Goal: Information Seeking & Learning: Understand process/instructions

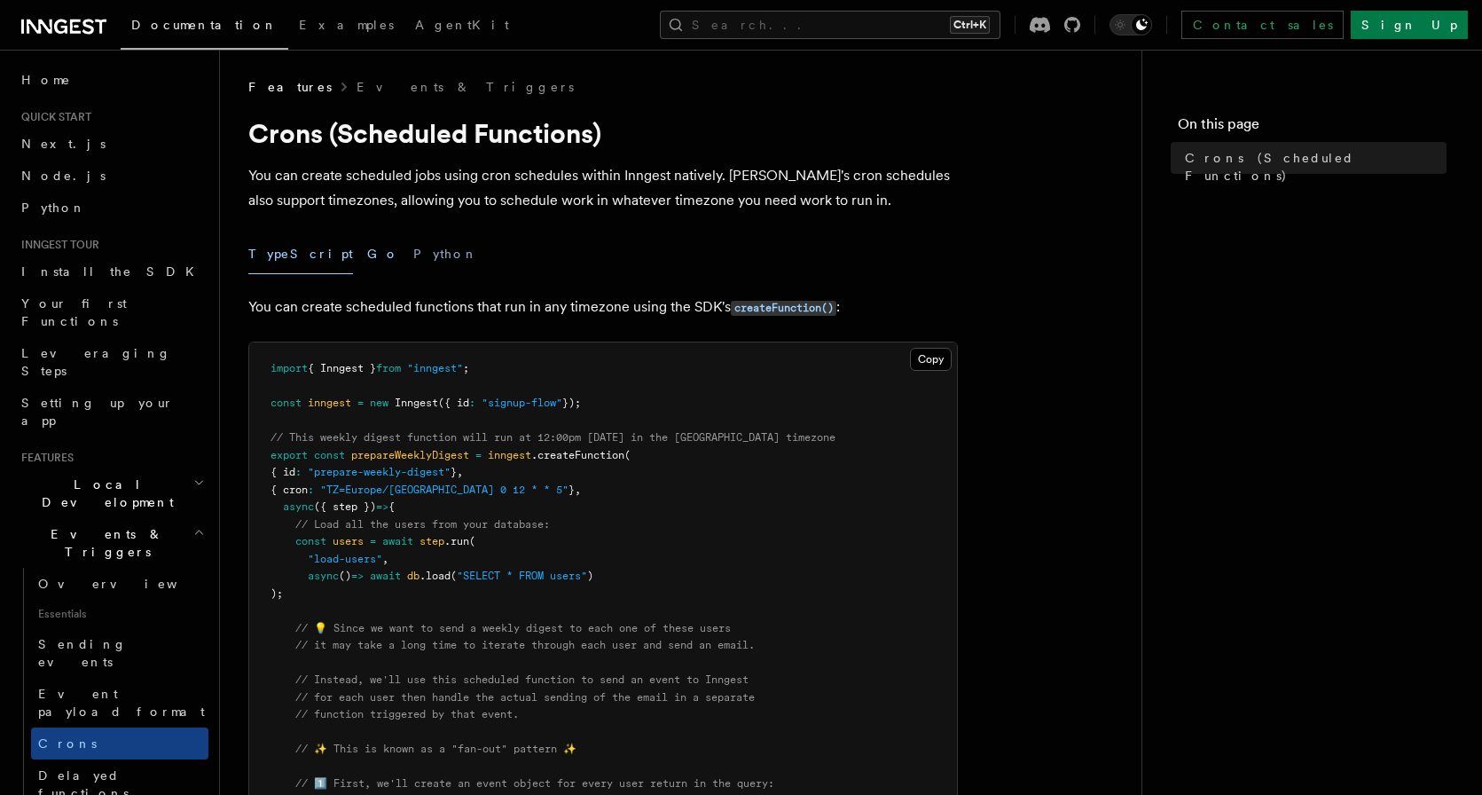
click at [367, 255] on button "Go" at bounding box center [383, 254] width 32 height 40
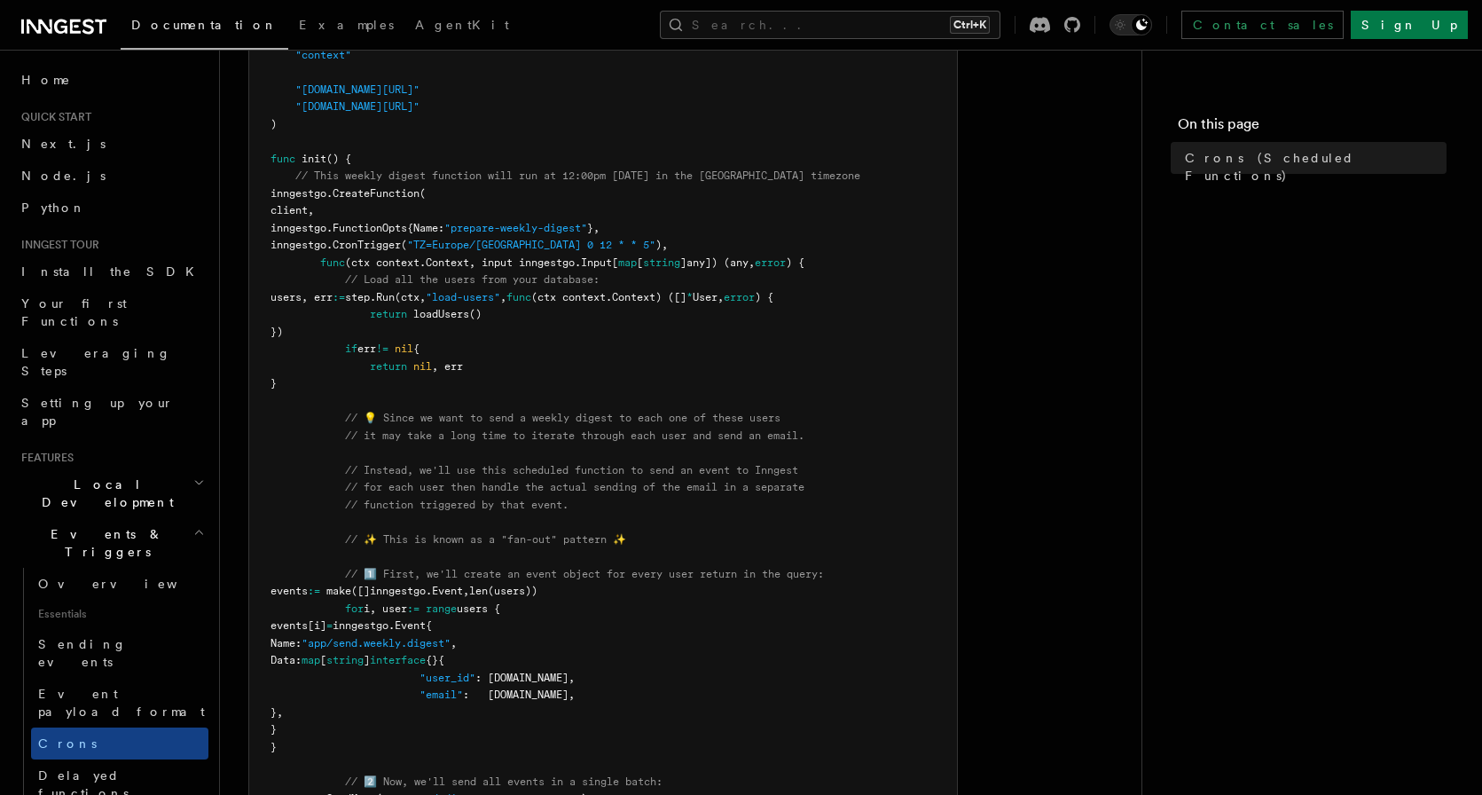
scroll to position [343, 0]
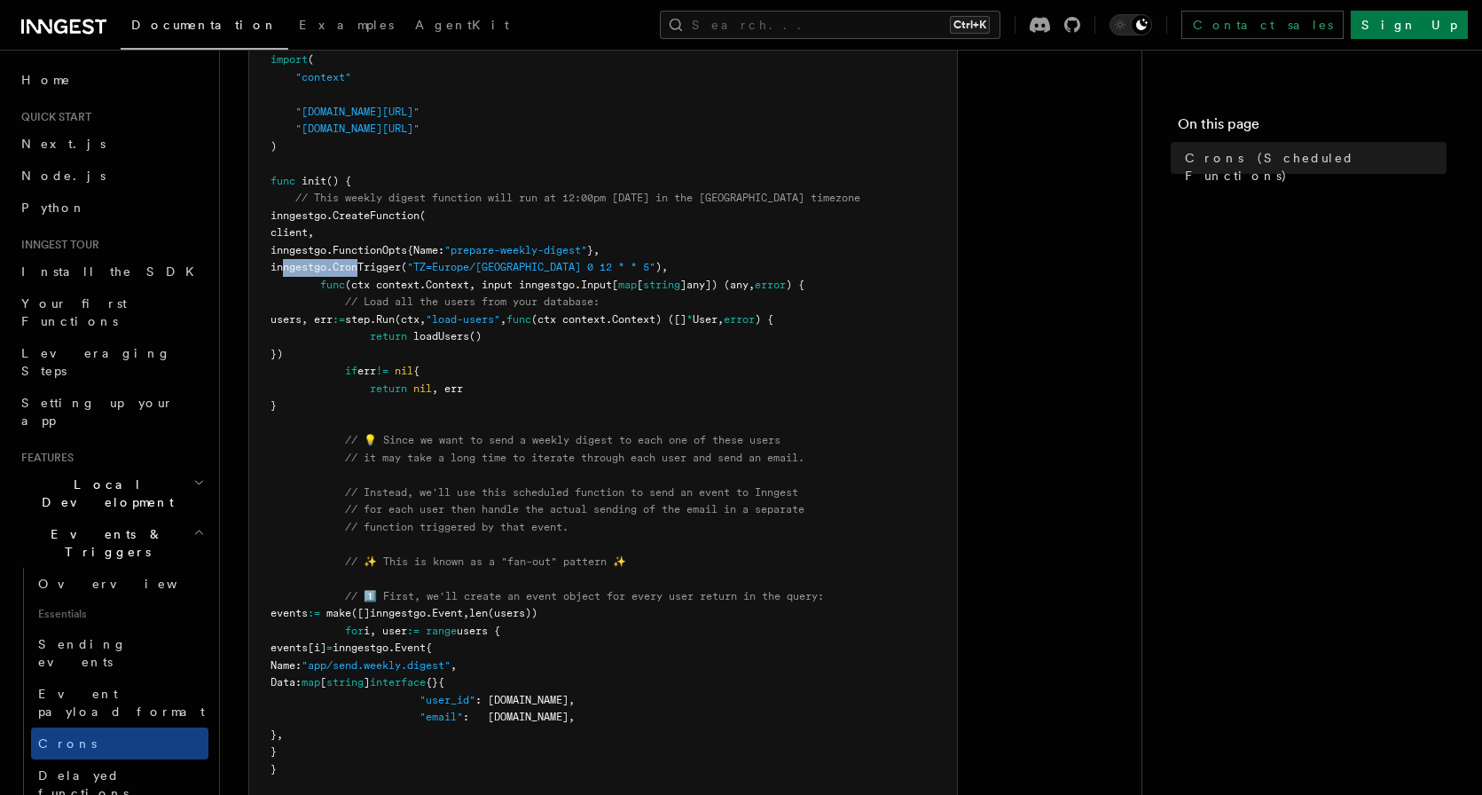
drag, startPoint x: 323, startPoint y: 267, endPoint x: 411, endPoint y: 266, distance: 87.8
click at [411, 266] on span "inngestgo. CronTrigger ( "TZ=Europe/Paris 0 12 * * 5" )," at bounding box center [469, 267] width 397 height 12
copy span "inngestgo. Cron"
click at [334, 255] on span "inngestgo.FunctionOpts{Name:" at bounding box center [358, 250] width 174 height 12
click at [401, 266] on span "CronTrigger" at bounding box center [367, 267] width 68 height 12
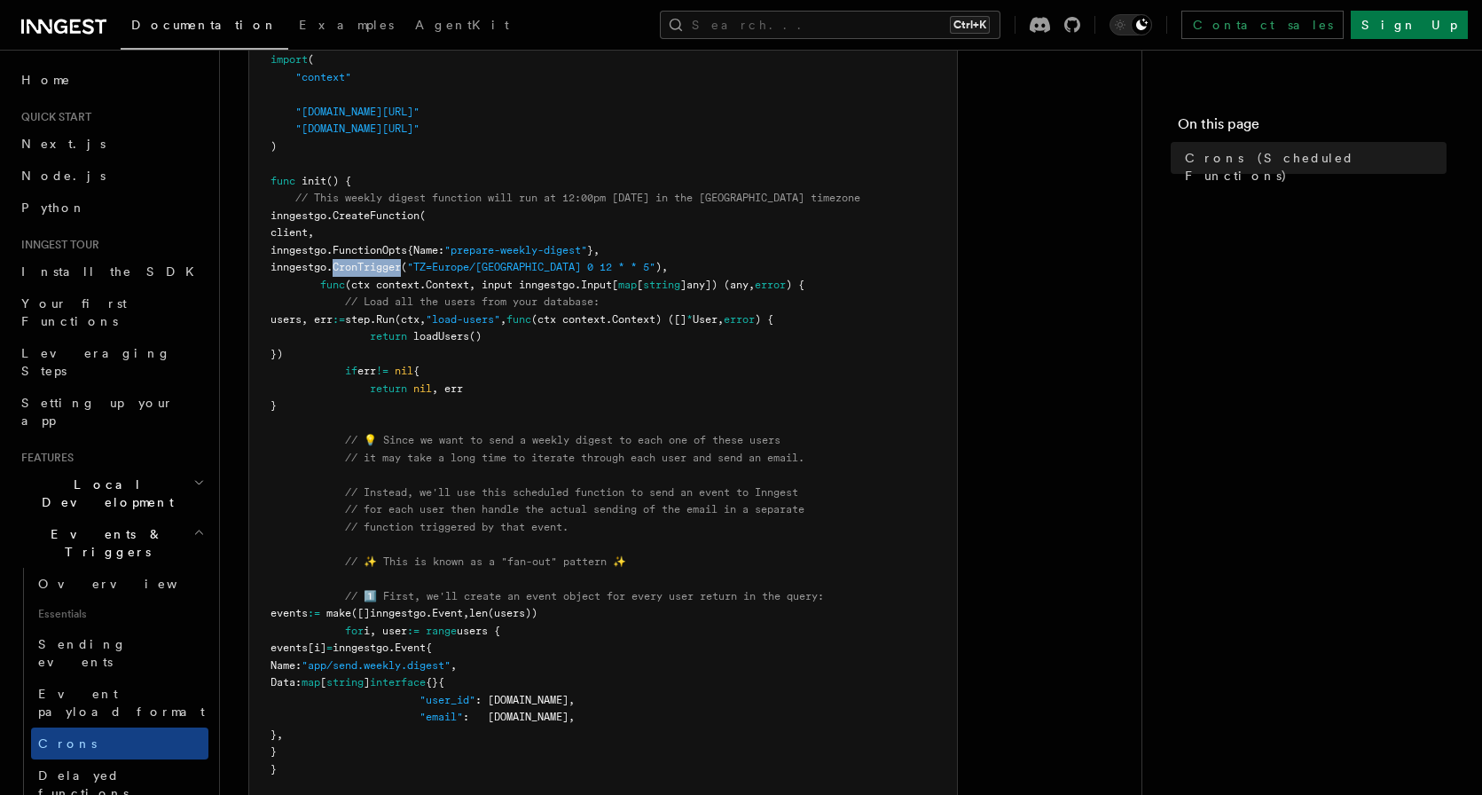
click at [401, 266] on span "CronTrigger" at bounding box center [367, 267] width 68 height 12
copy span "CronTrigger"
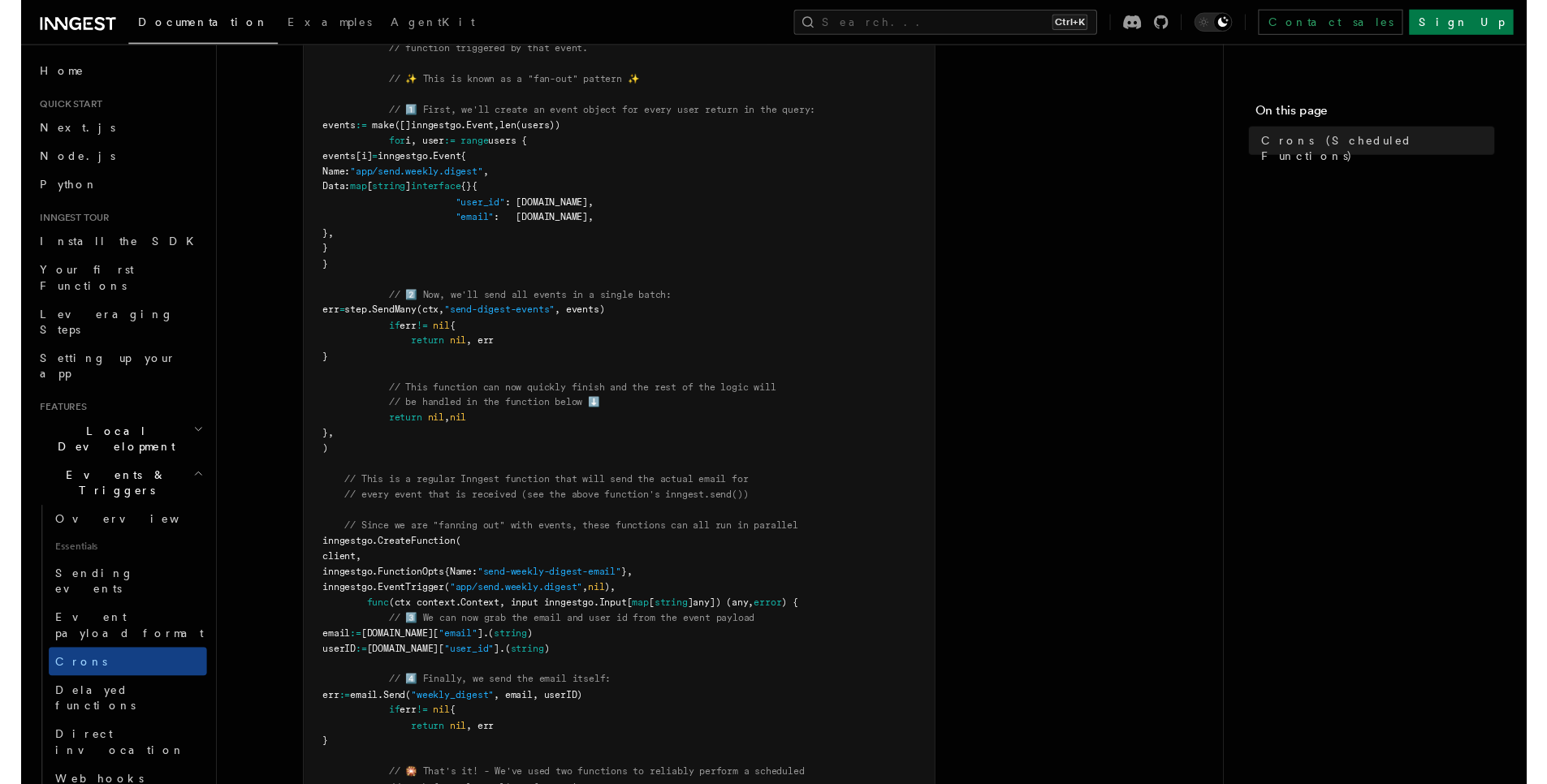
scroll to position [528, 0]
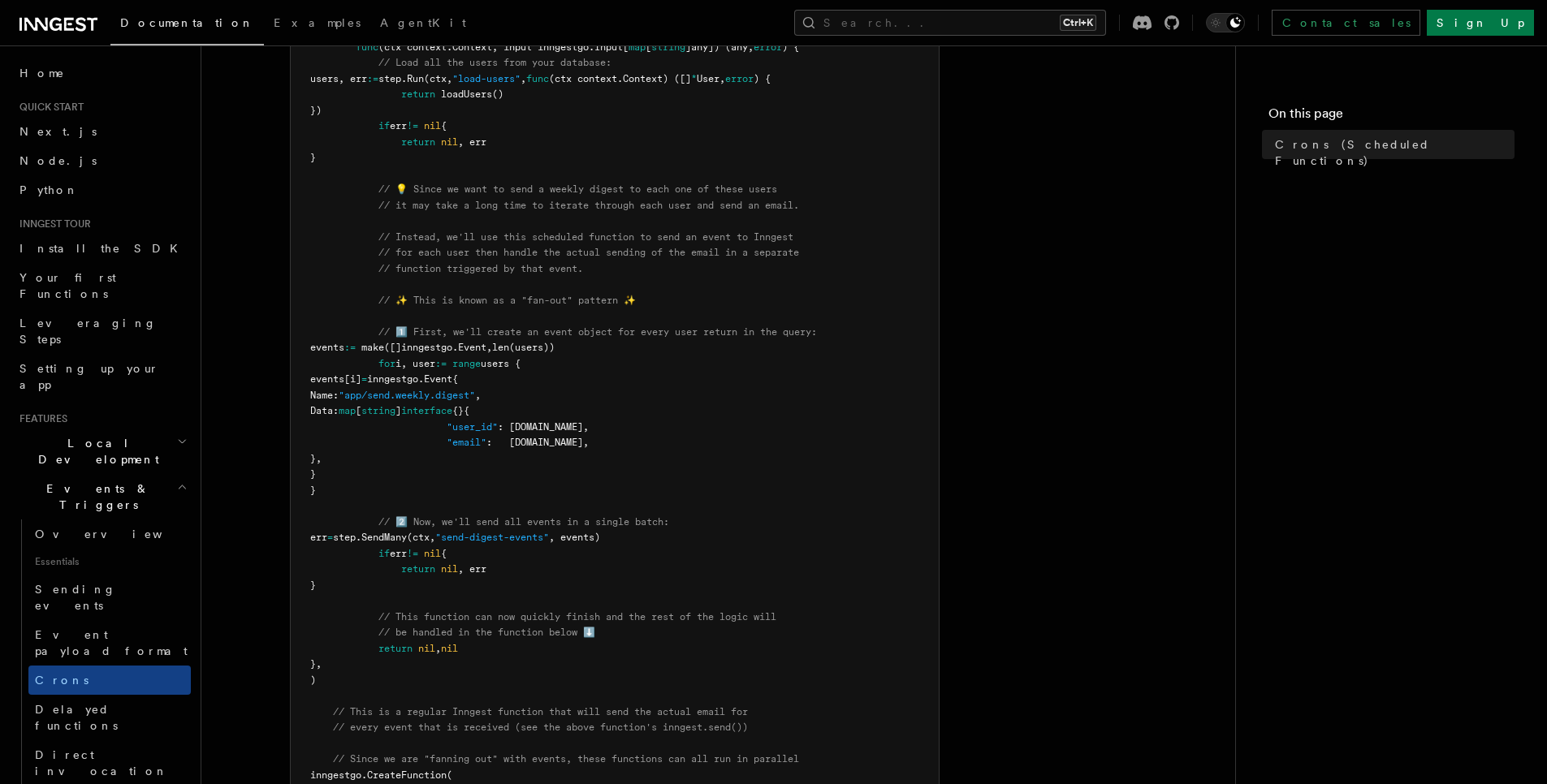
click at [246, 435] on article "Features Events & Triggers Crons (Scheduled Functions) You can create scheduled…" at bounding box center [718, 564] width 982 height 2041
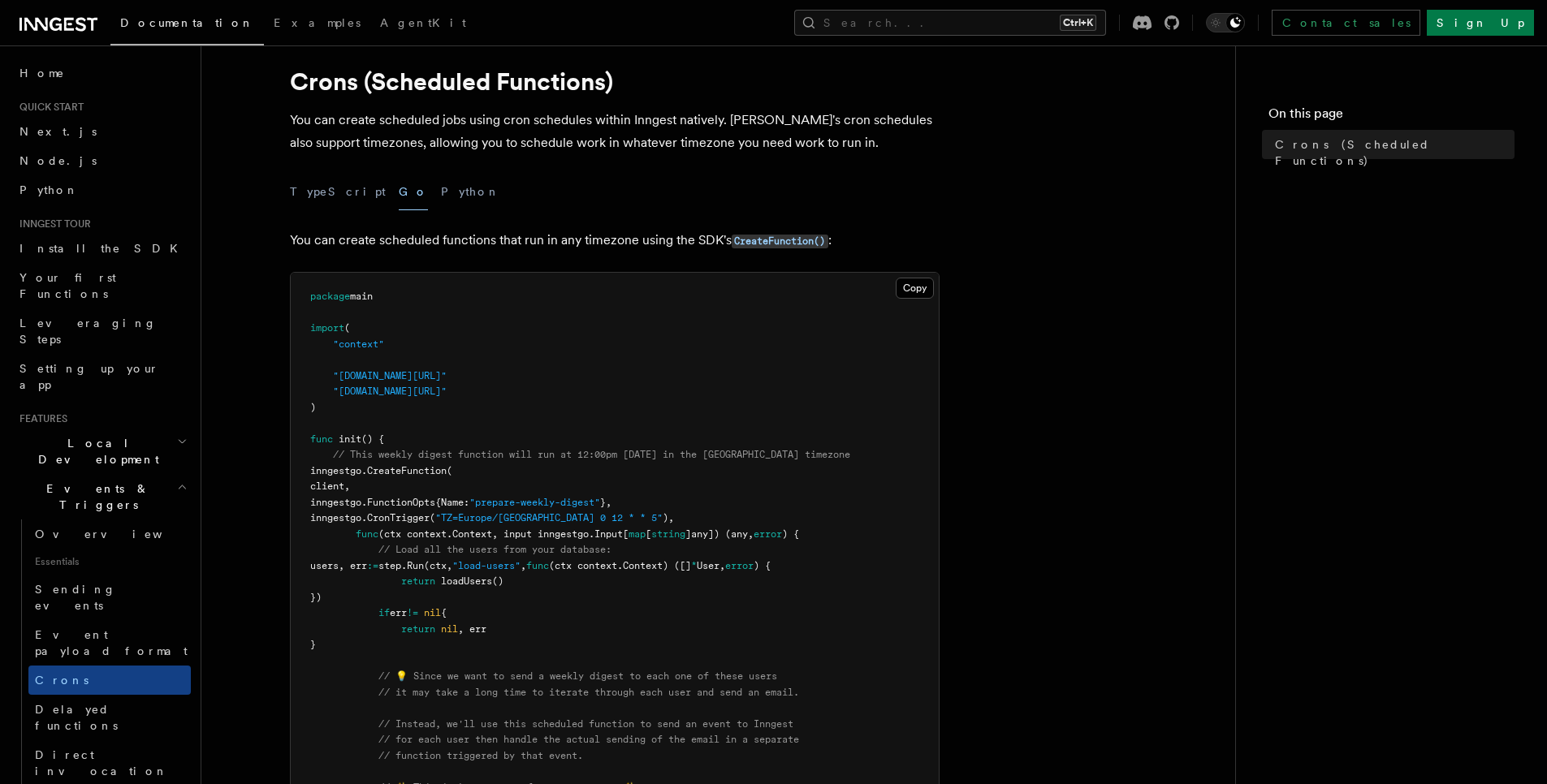
scroll to position [0, 0]
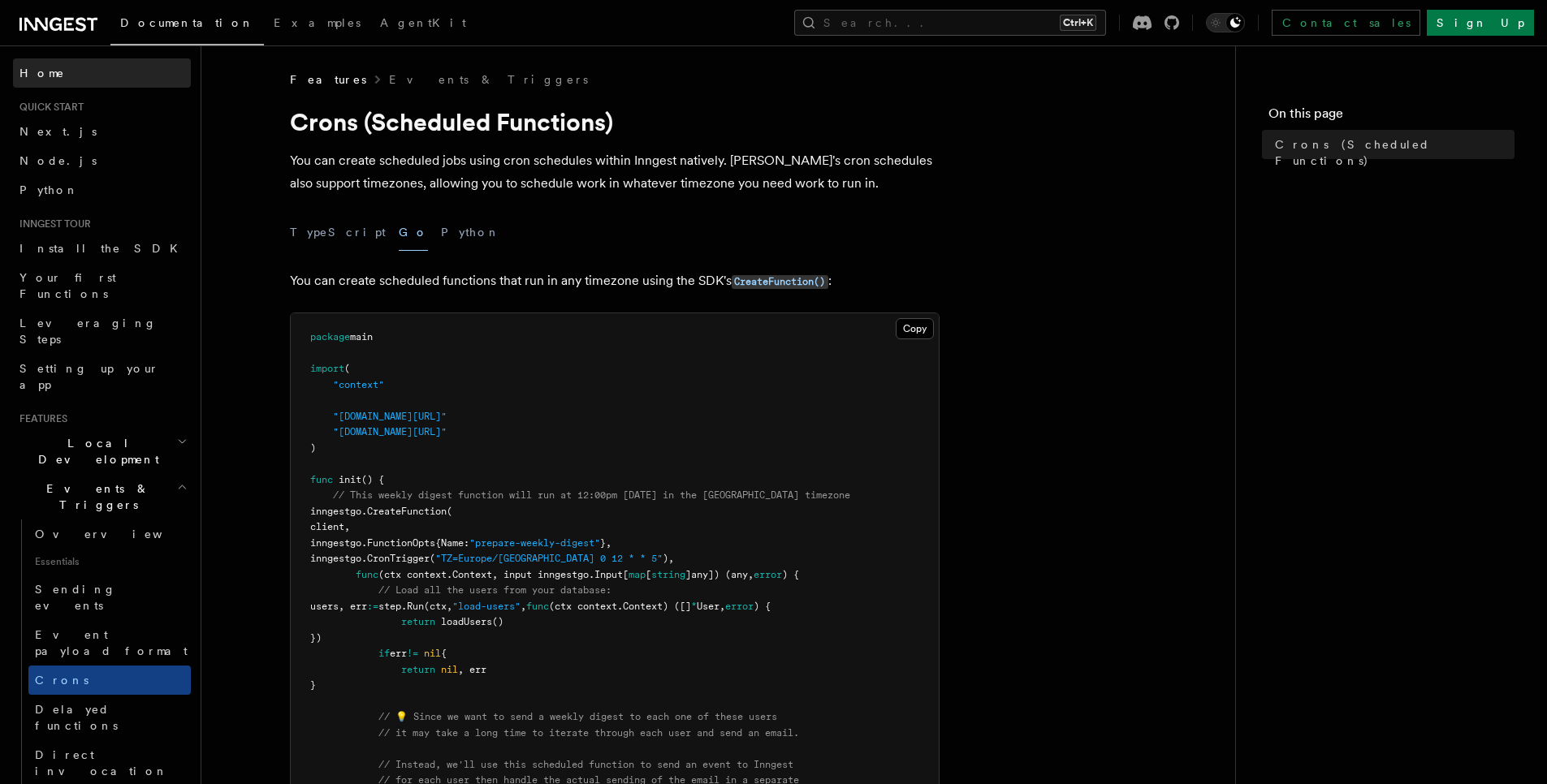
click at [21, 71] on span "Home" at bounding box center [42, 73] width 46 height 16
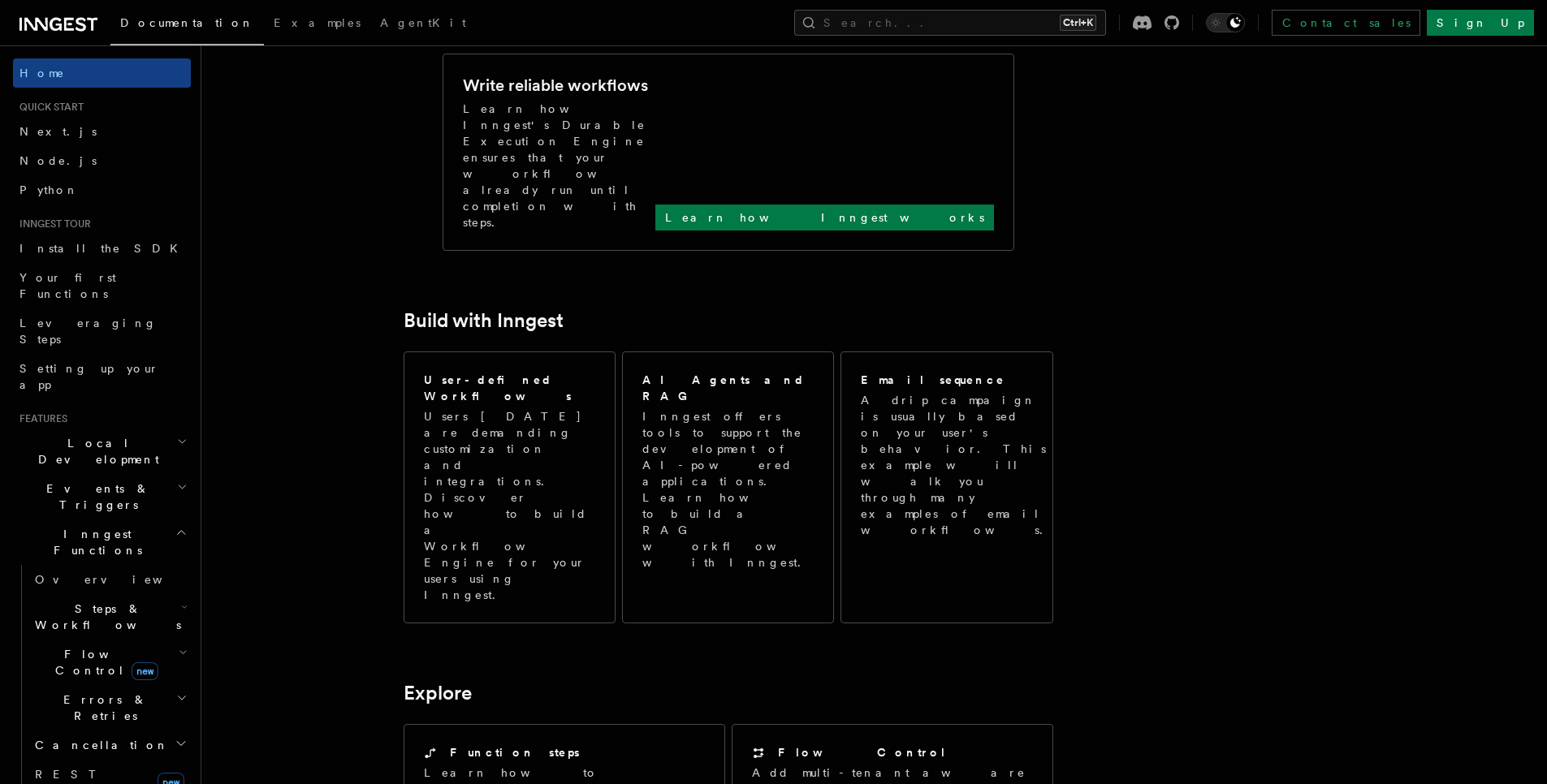
scroll to position [779, 0]
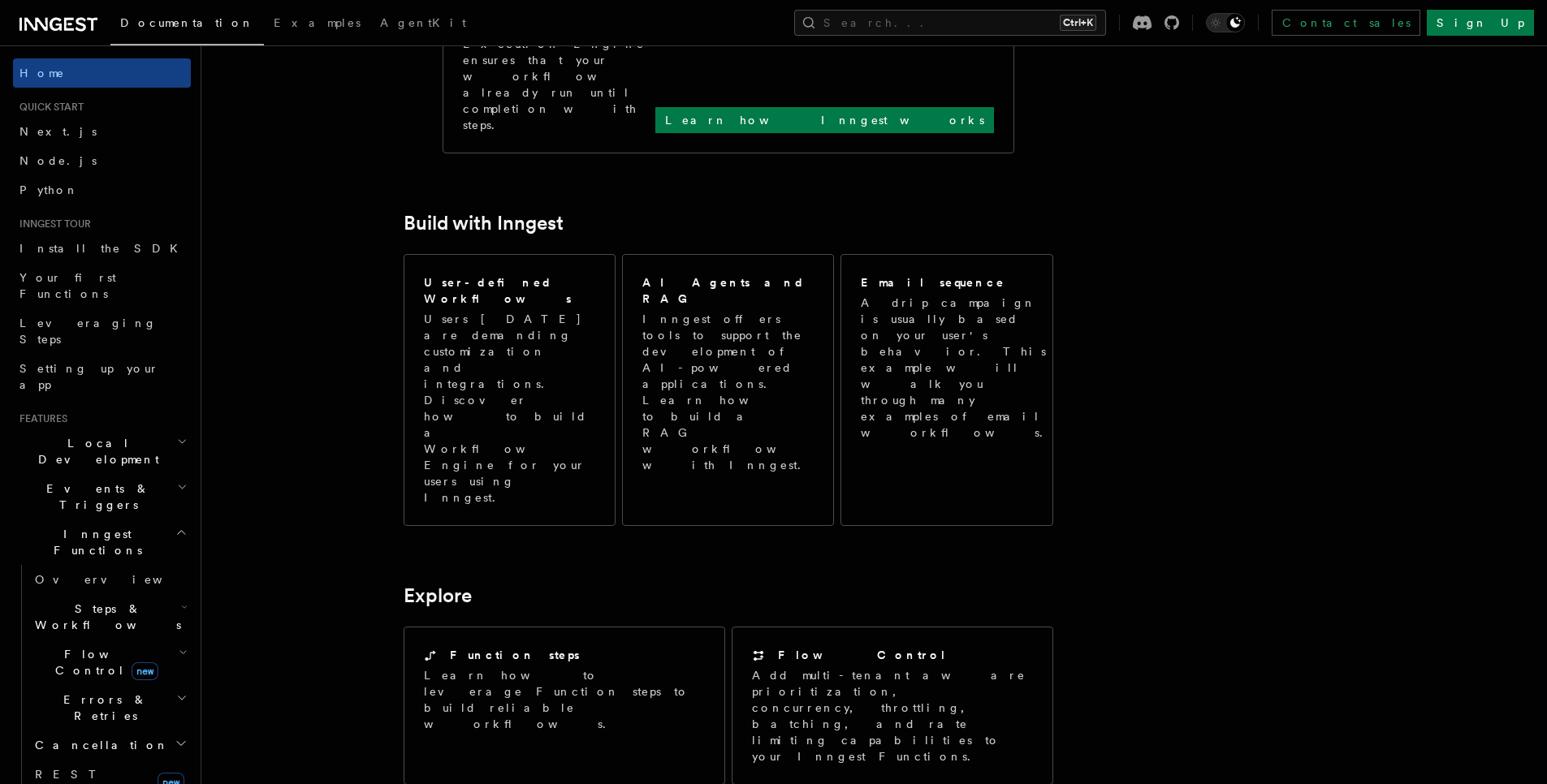
click at [322, 259] on article "Inngest Documentation Inngest is an event-driven durable execution platform tha…" at bounding box center [831, 502] width 1209 height 2422
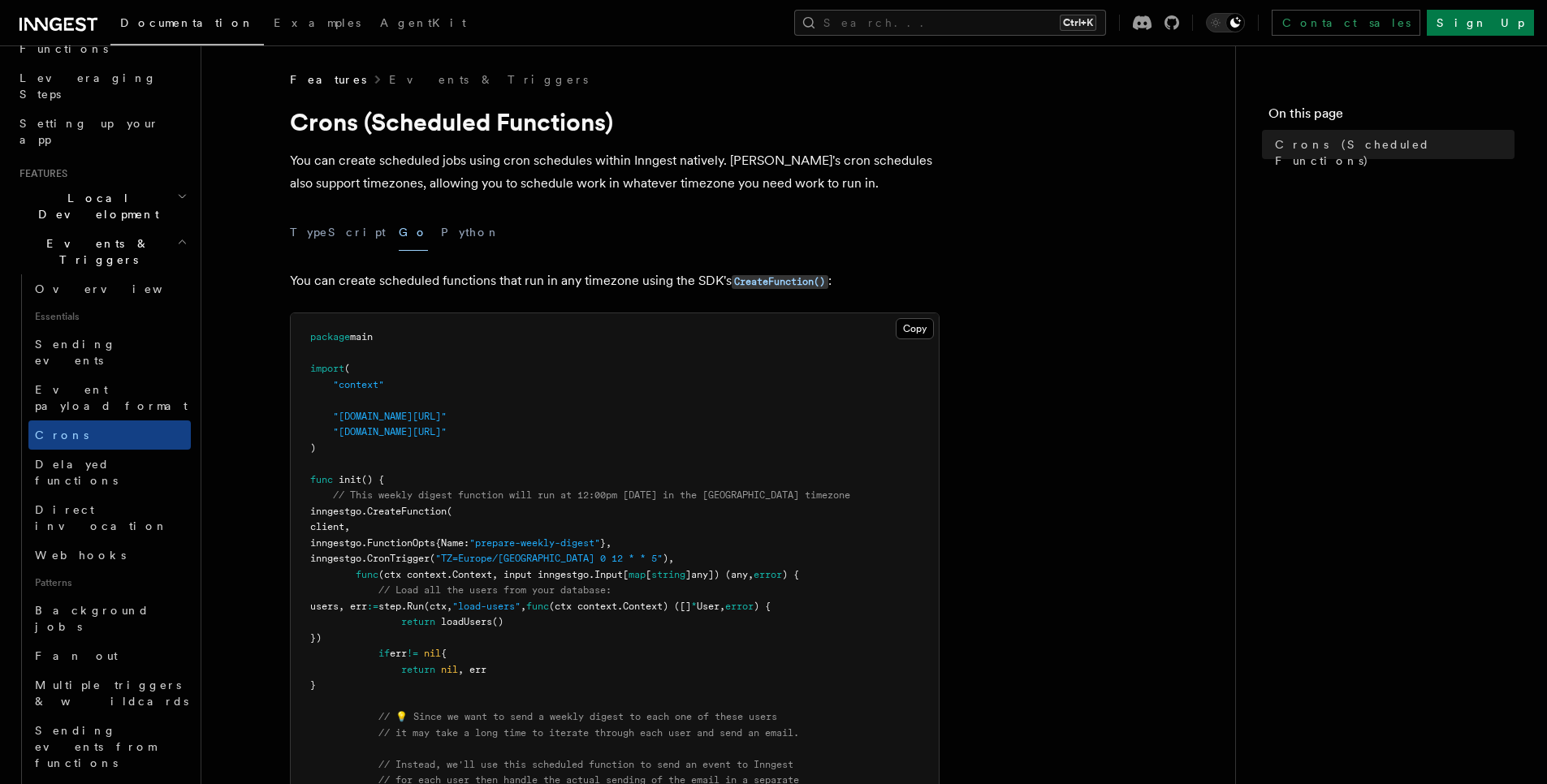
scroll to position [292, 0]
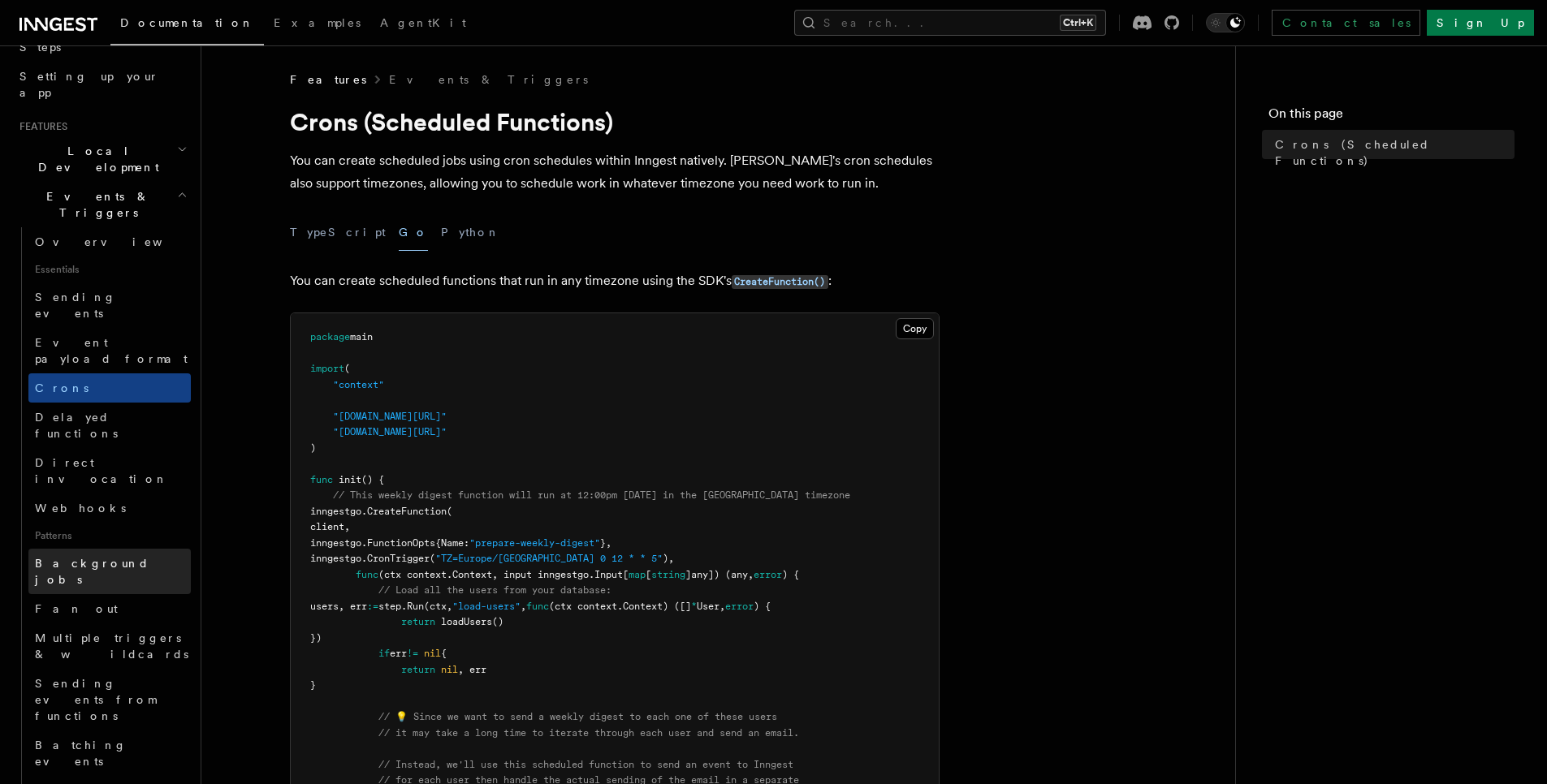
click at [111, 557] on span "Background jobs" at bounding box center [92, 572] width 114 height 29
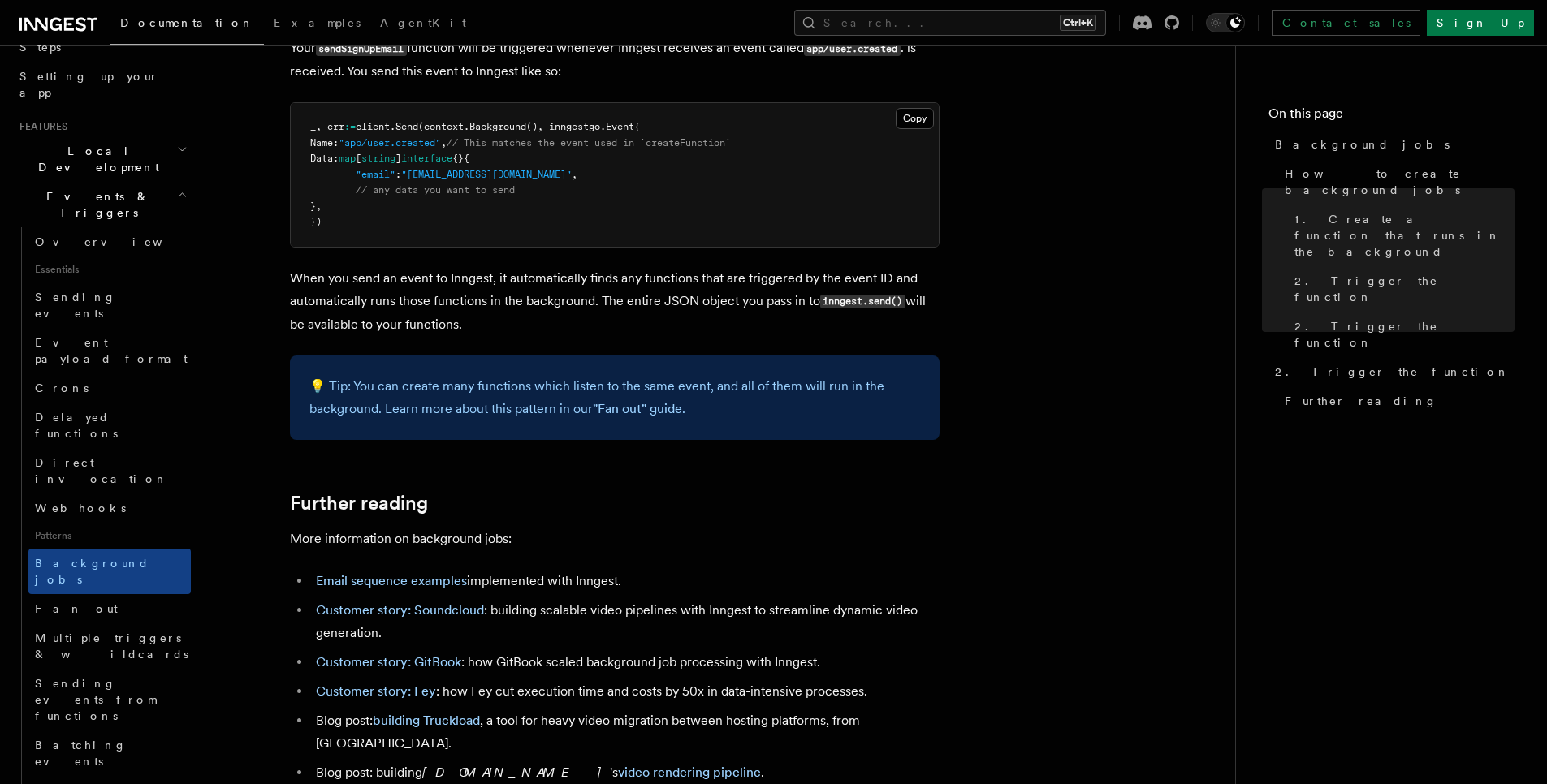
scroll to position [1753, 0]
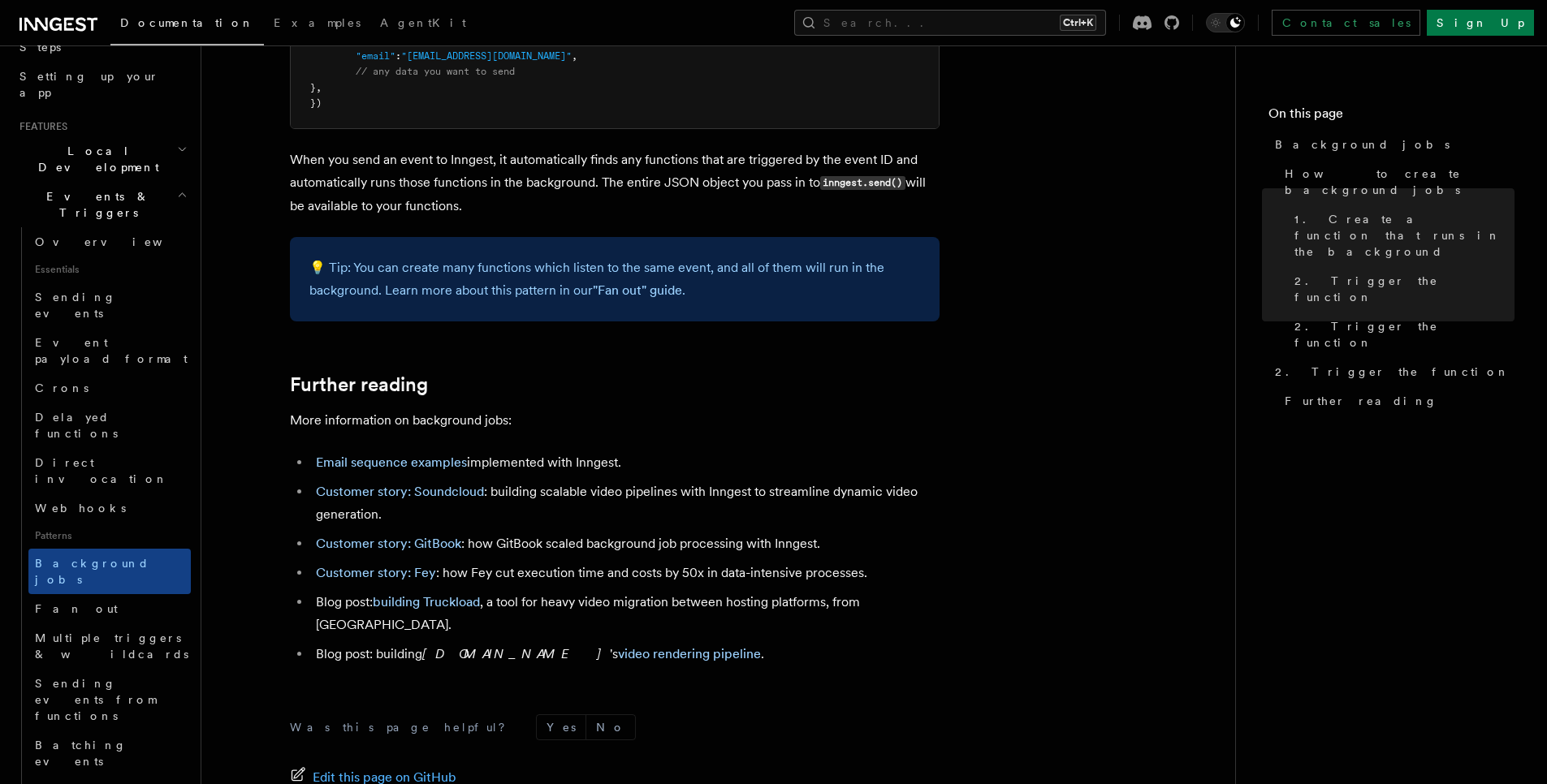
click at [293, 432] on p "More information on background jobs:" at bounding box center [615, 420] width 650 height 23
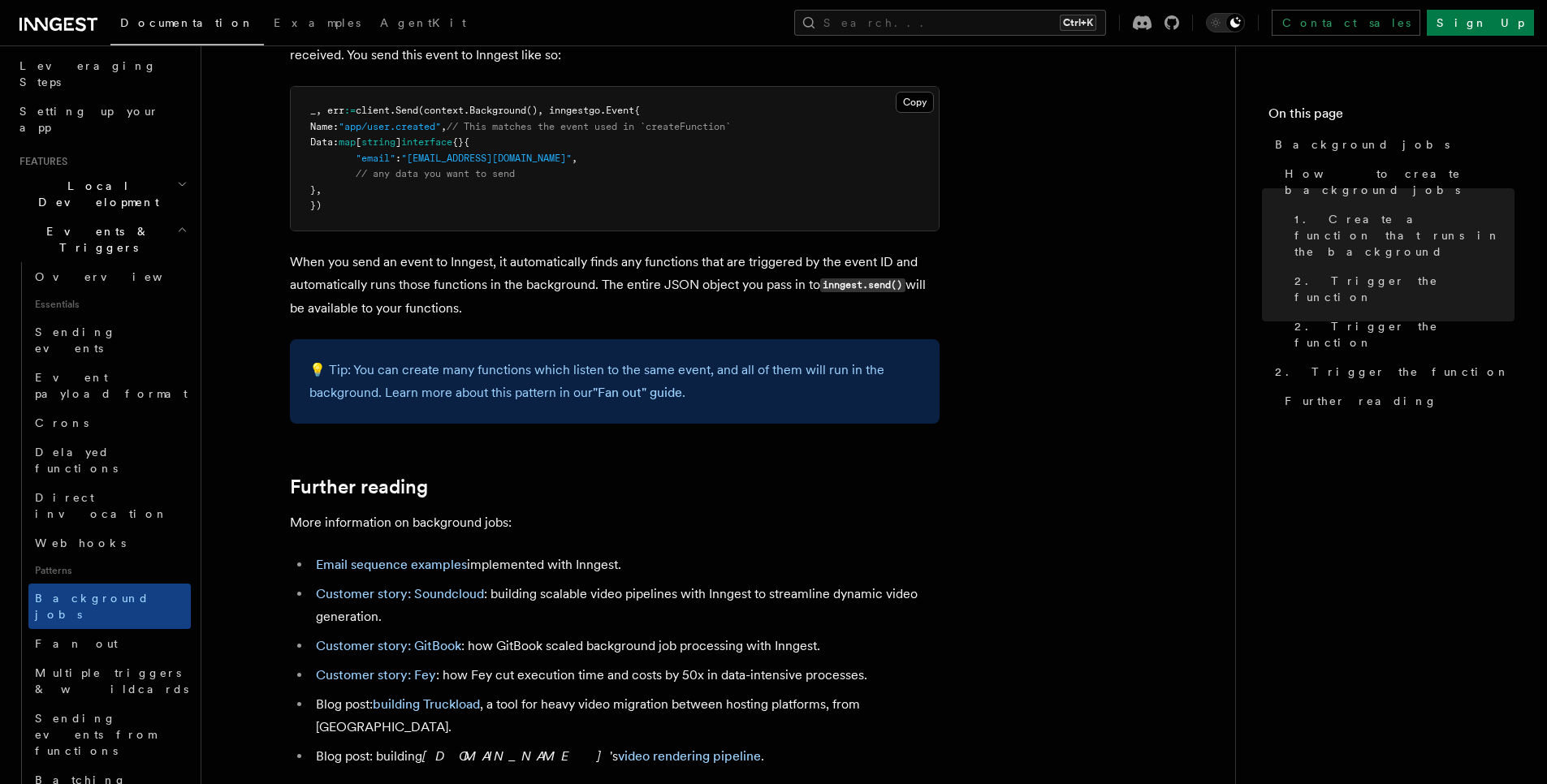
scroll to position [292, 0]
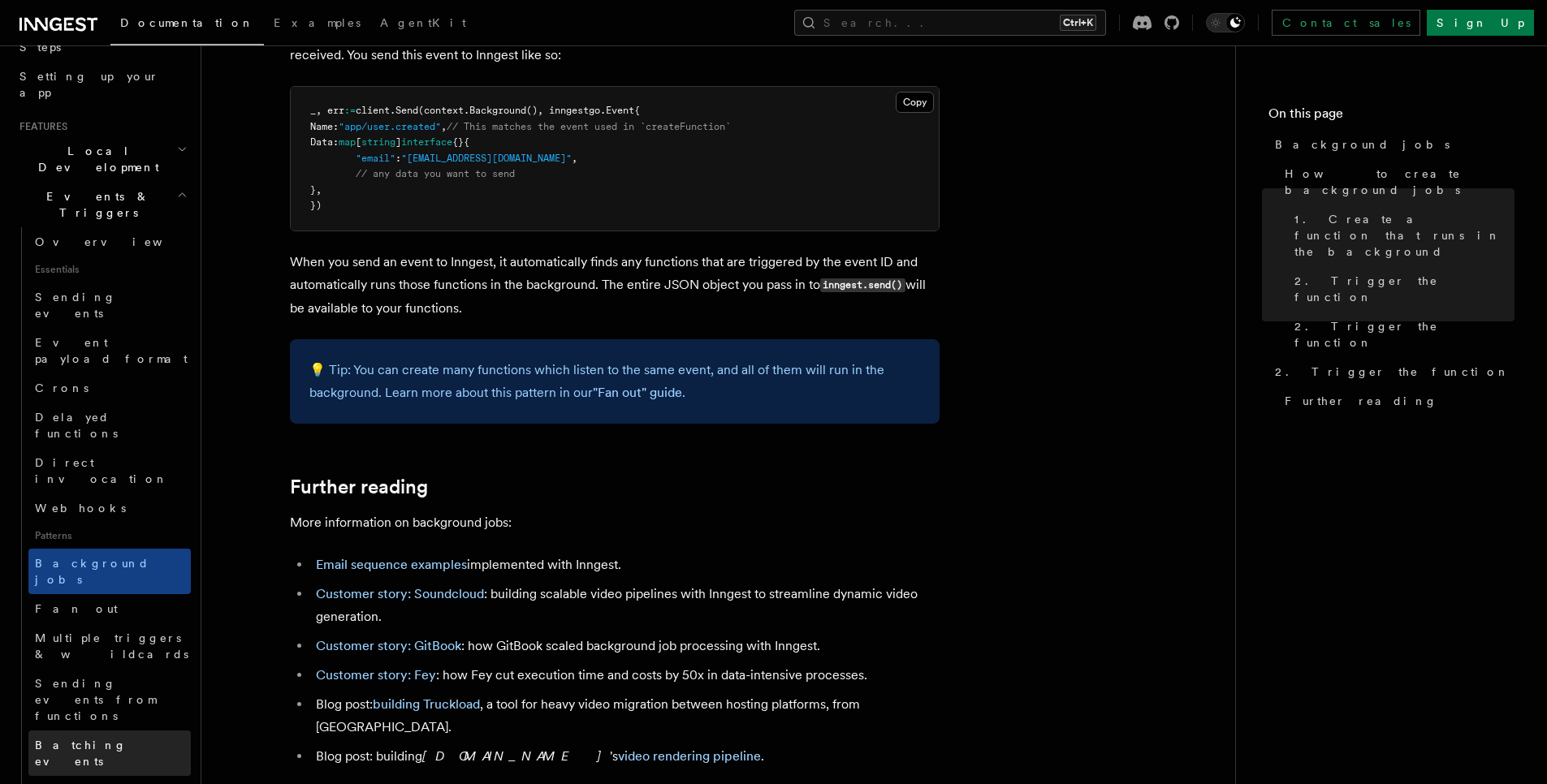
click at [76, 738] on span "Batching events" at bounding box center [81, 753] width 92 height 29
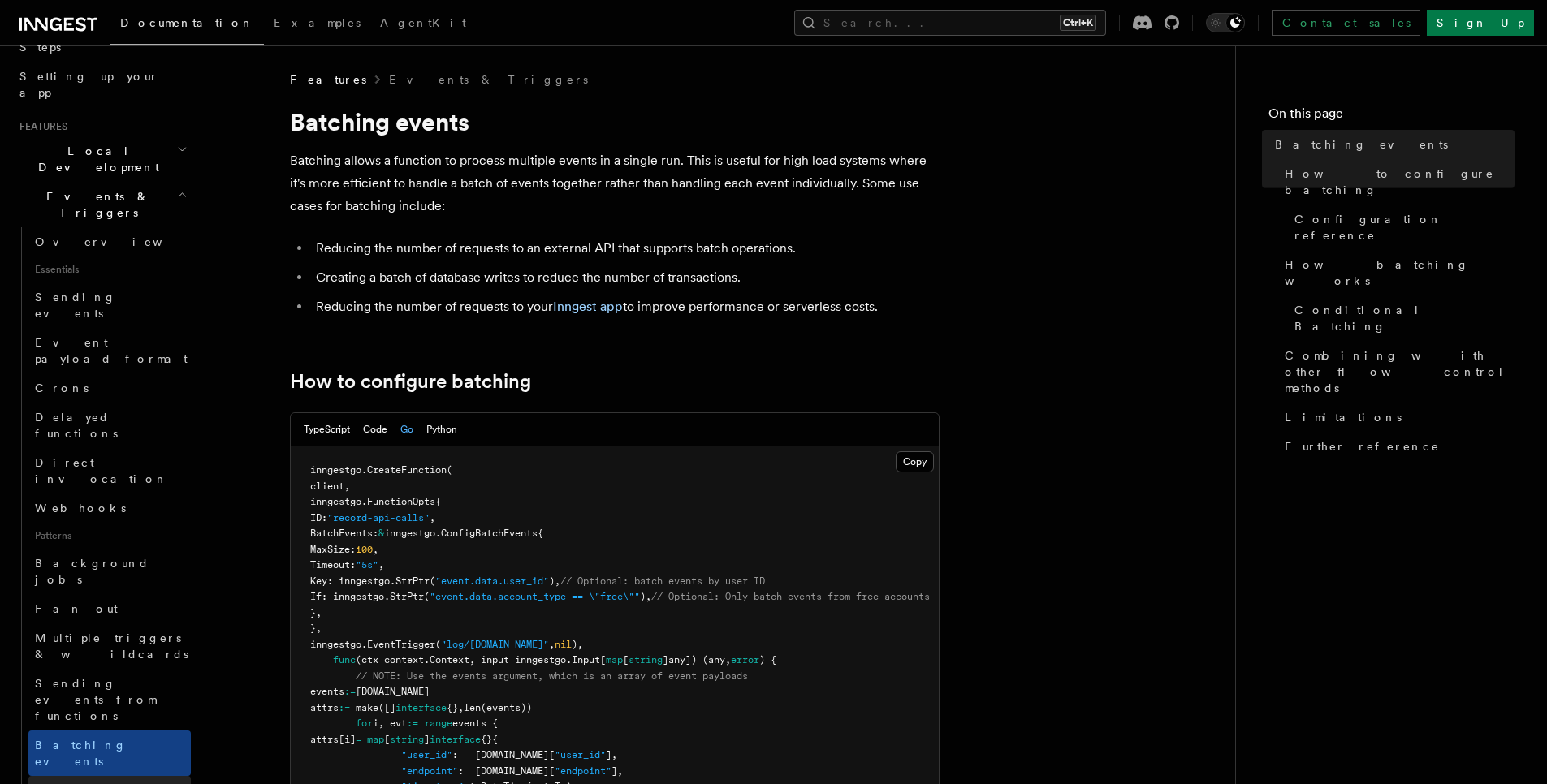
click at [68, 783] on span "Writing expression" at bounding box center [81, 799] width 92 height 29
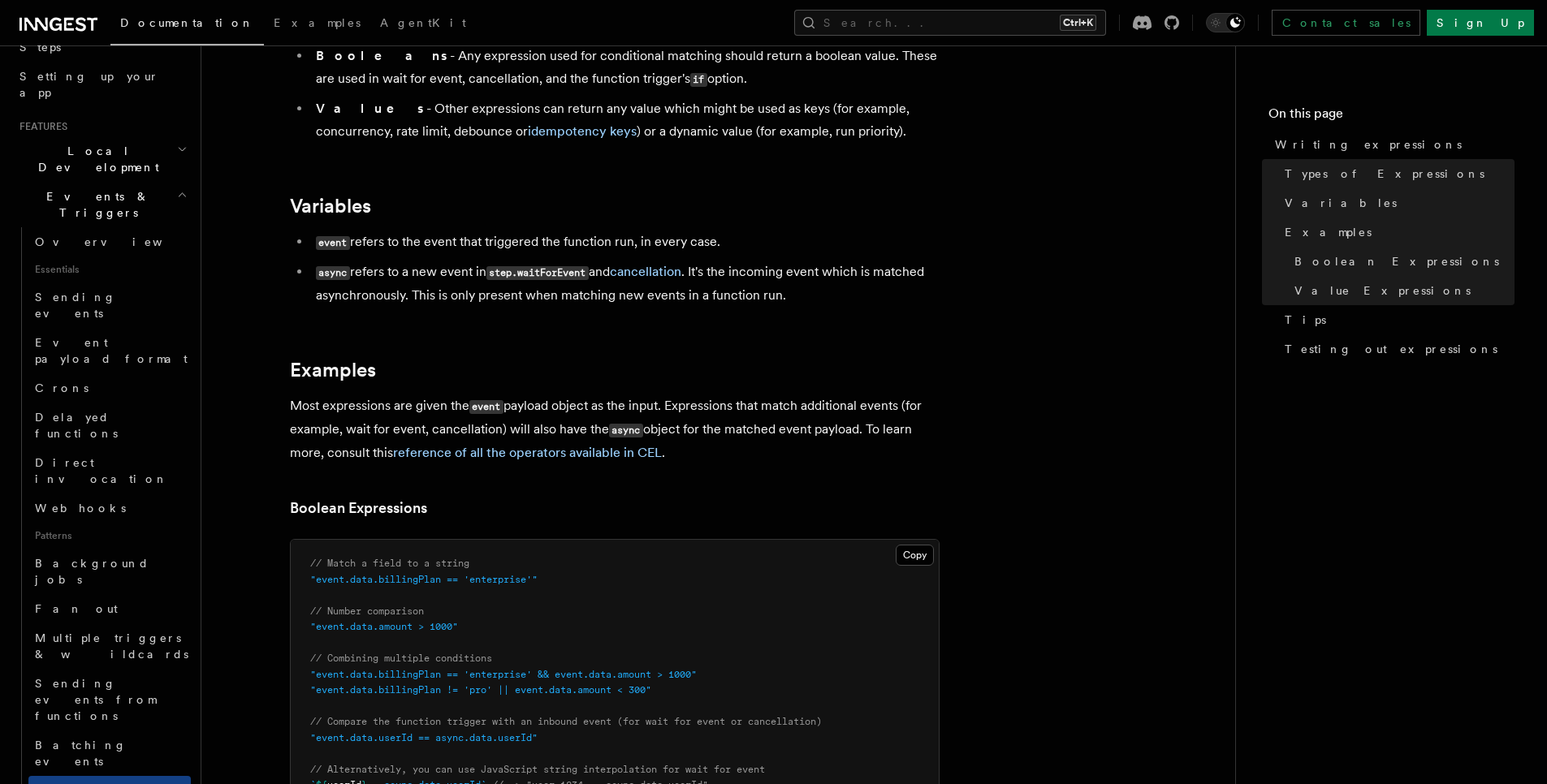
scroll to position [390, 0]
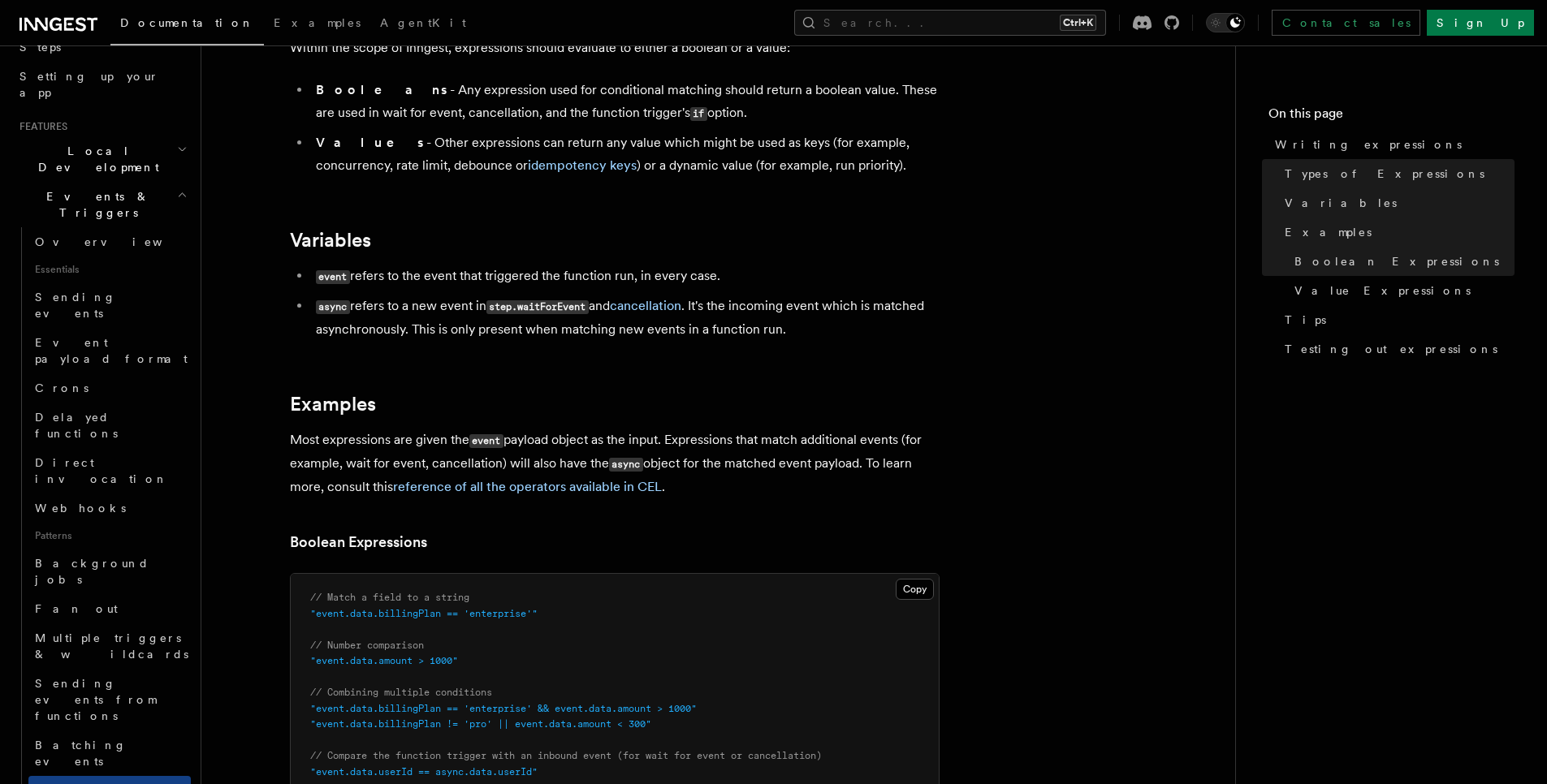
click at [64, 557] on span "Background jobs" at bounding box center [92, 572] width 114 height 29
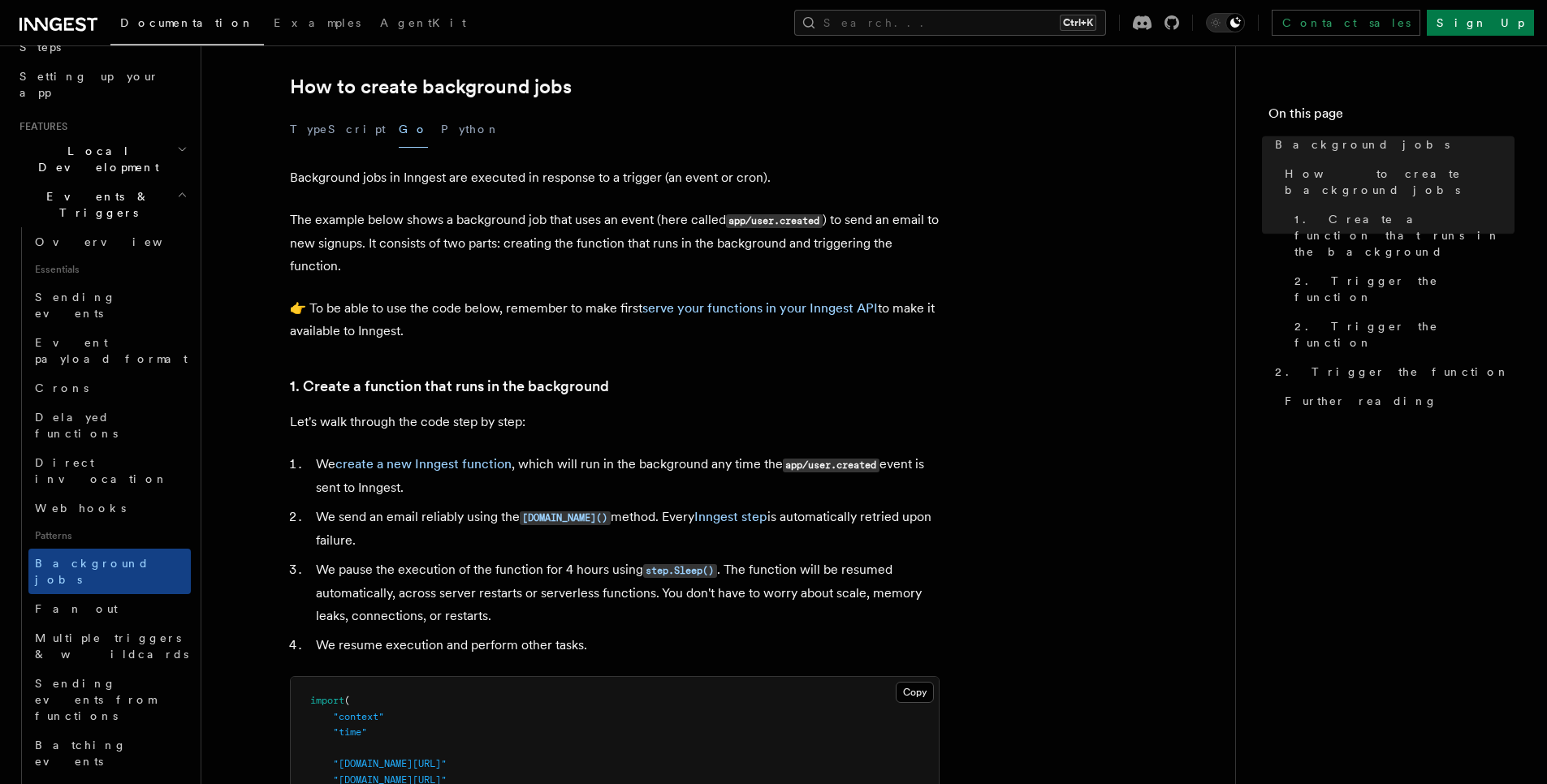
scroll to position [292, 0]
click at [397, 424] on p "Let's walk through the code step by step:" at bounding box center [615, 421] width 650 height 23
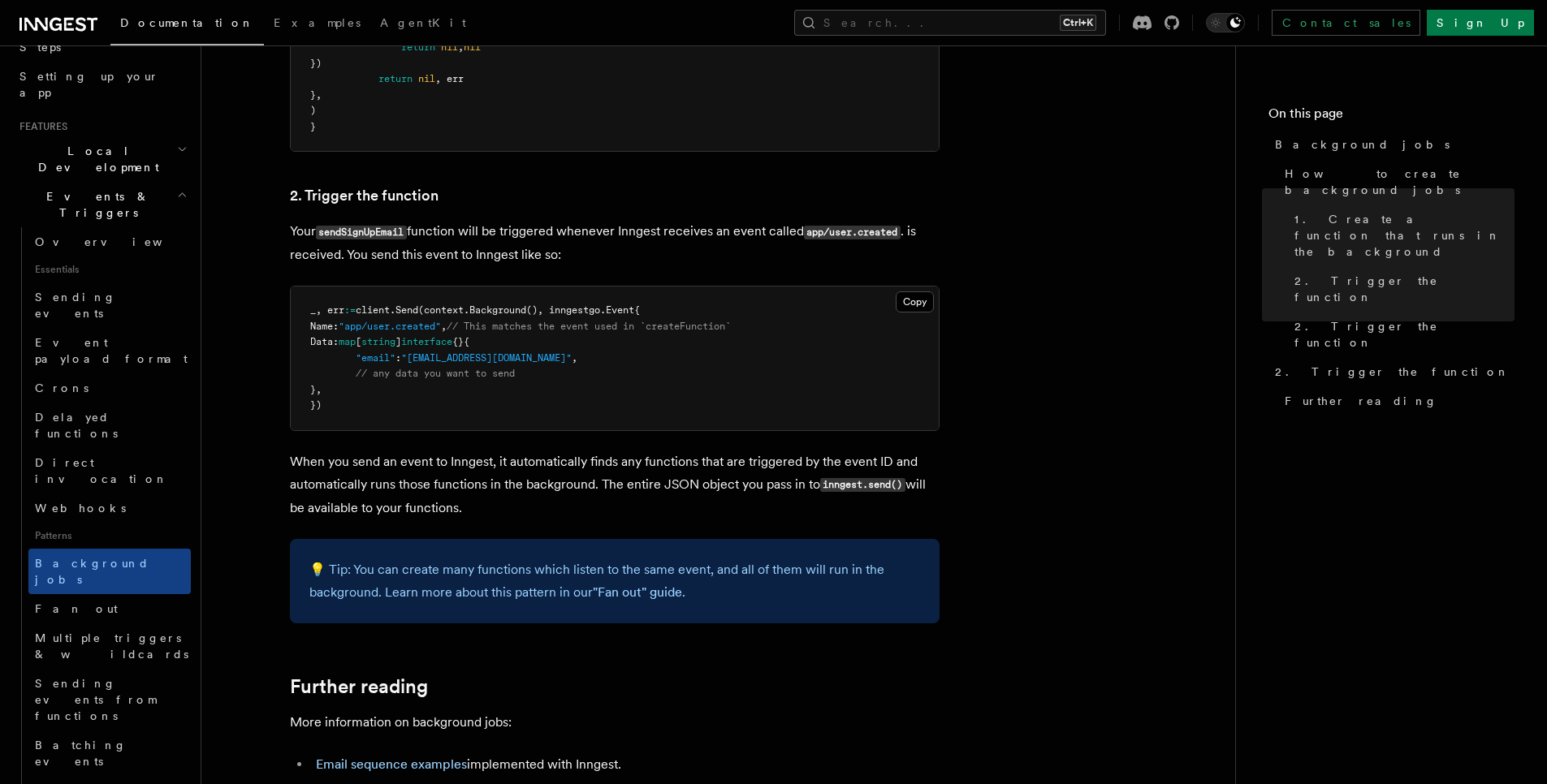
scroll to position [1168, 0]
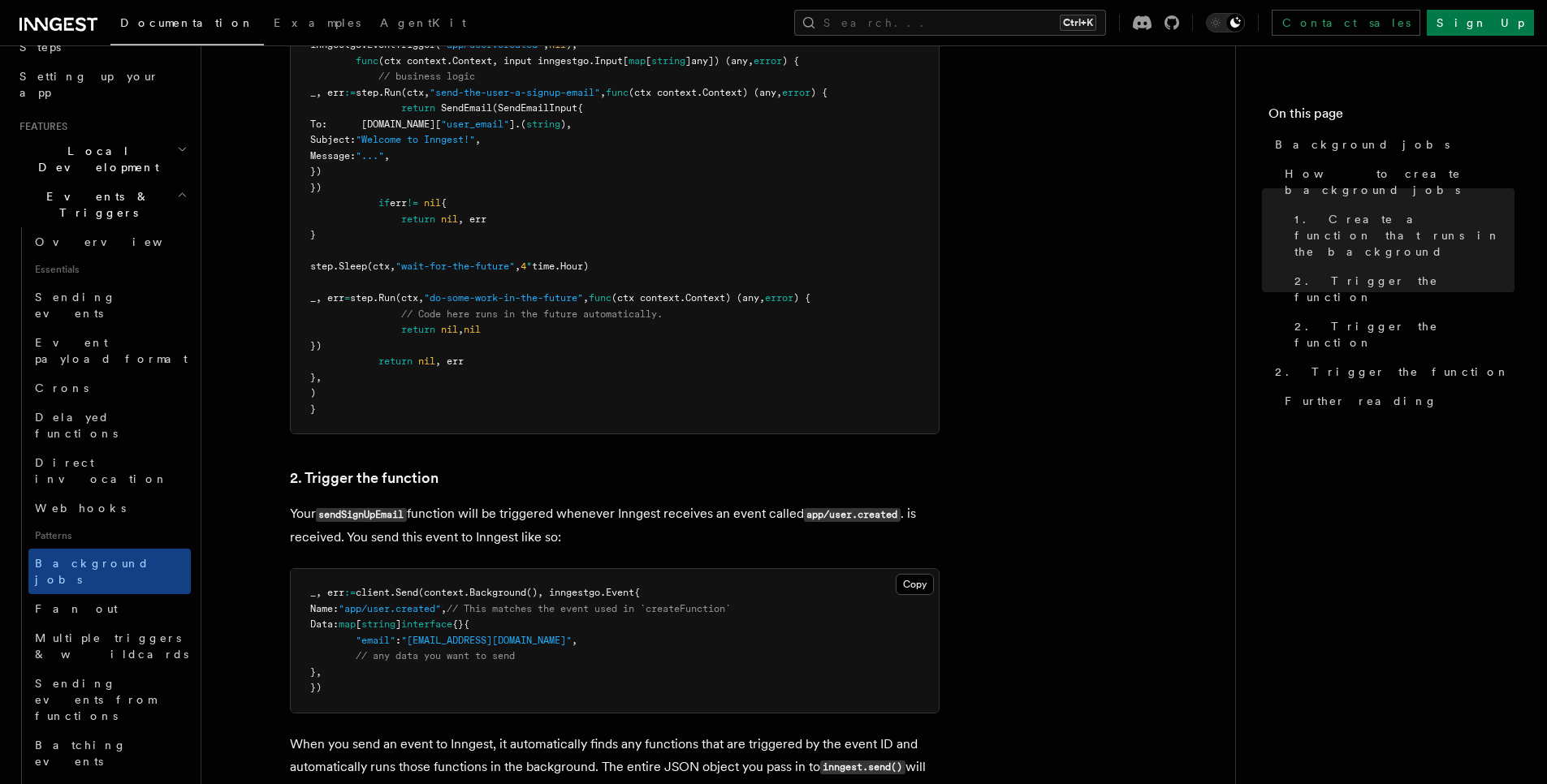
click at [255, 351] on article "Features Events & Triggers Background jobs This guide will walk you through cre…" at bounding box center [718, 236] width 982 height 2666
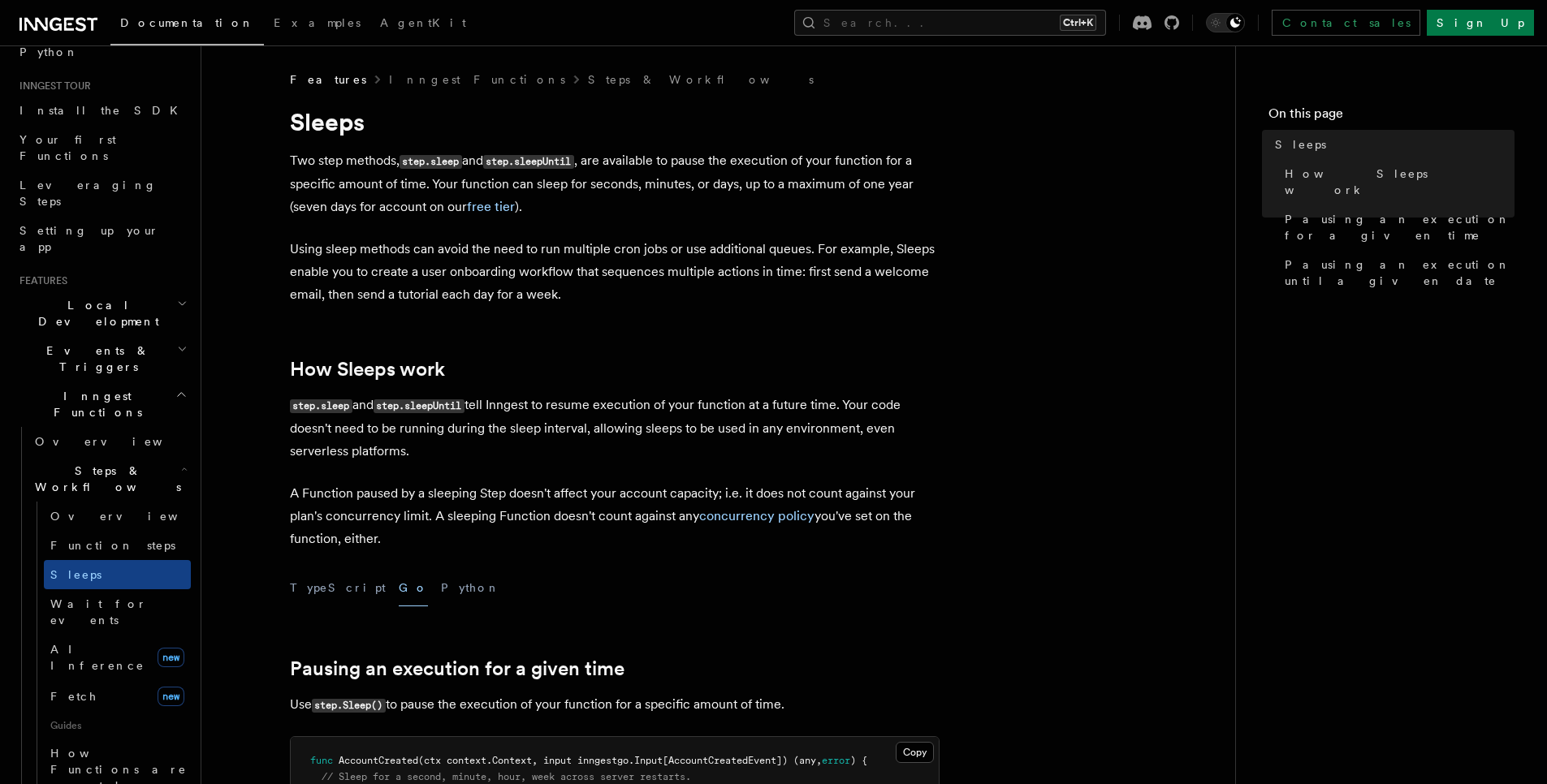
scroll to position [195, 0]
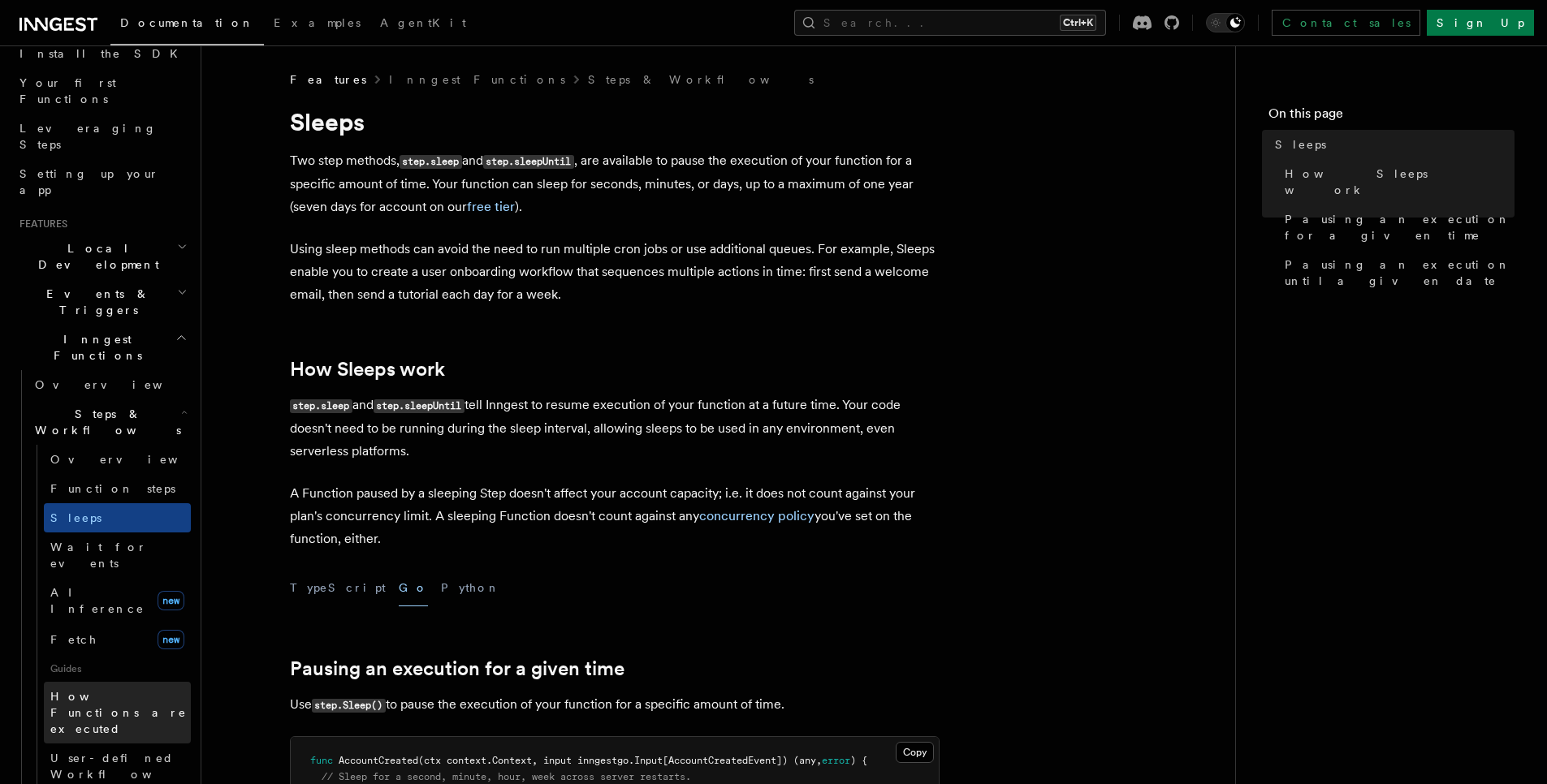
click at [79, 690] on span "How Functions are executed" at bounding box center [118, 713] width 136 height 46
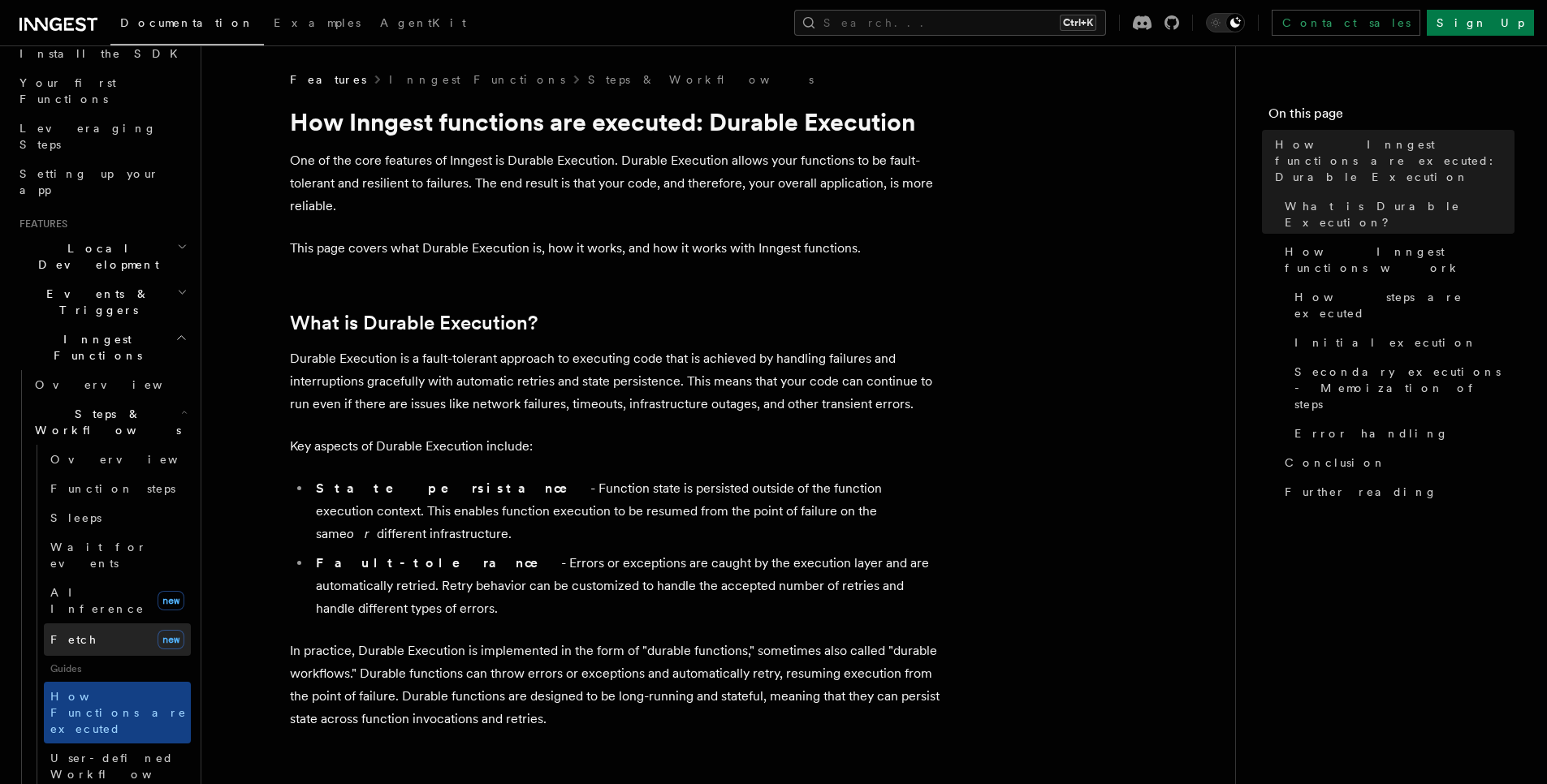
click at [62, 633] on span "Fetch" at bounding box center [73, 639] width 47 height 13
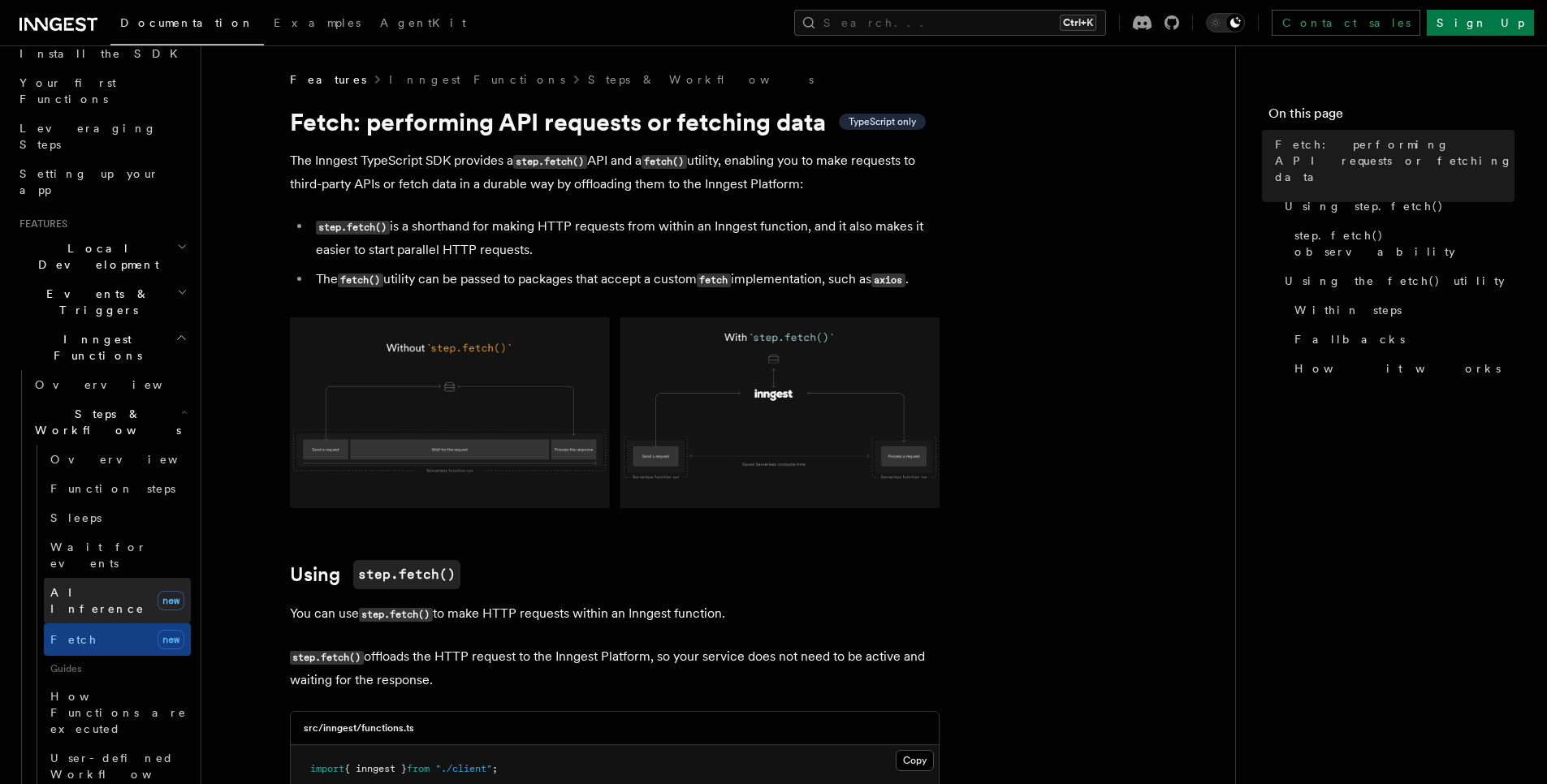
click at [72, 585] on span "AI Inference" at bounding box center [97, 600] width 94 height 29
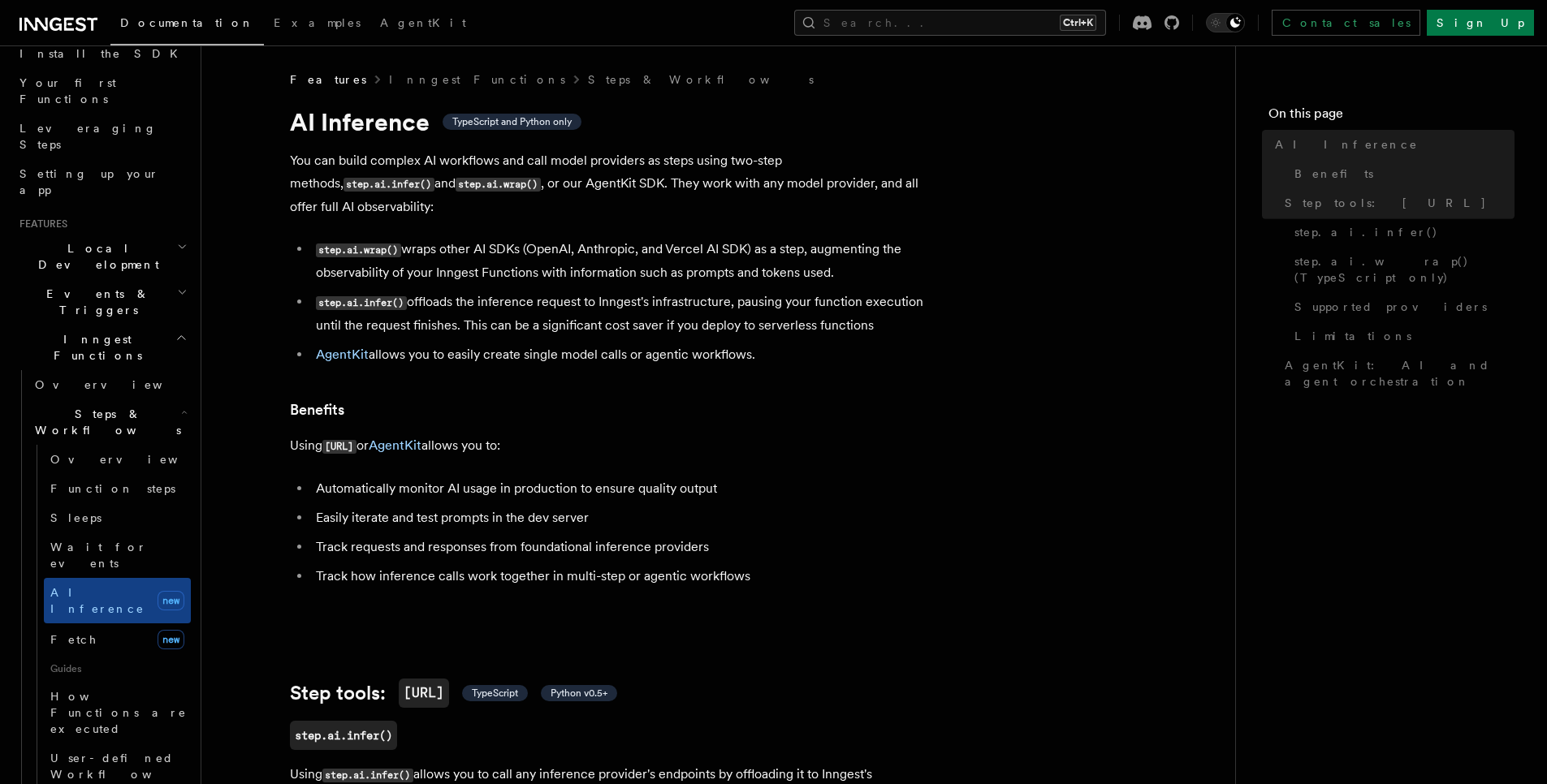
click at [72, 541] on span "Wait for events" at bounding box center [99, 555] width 97 height 29
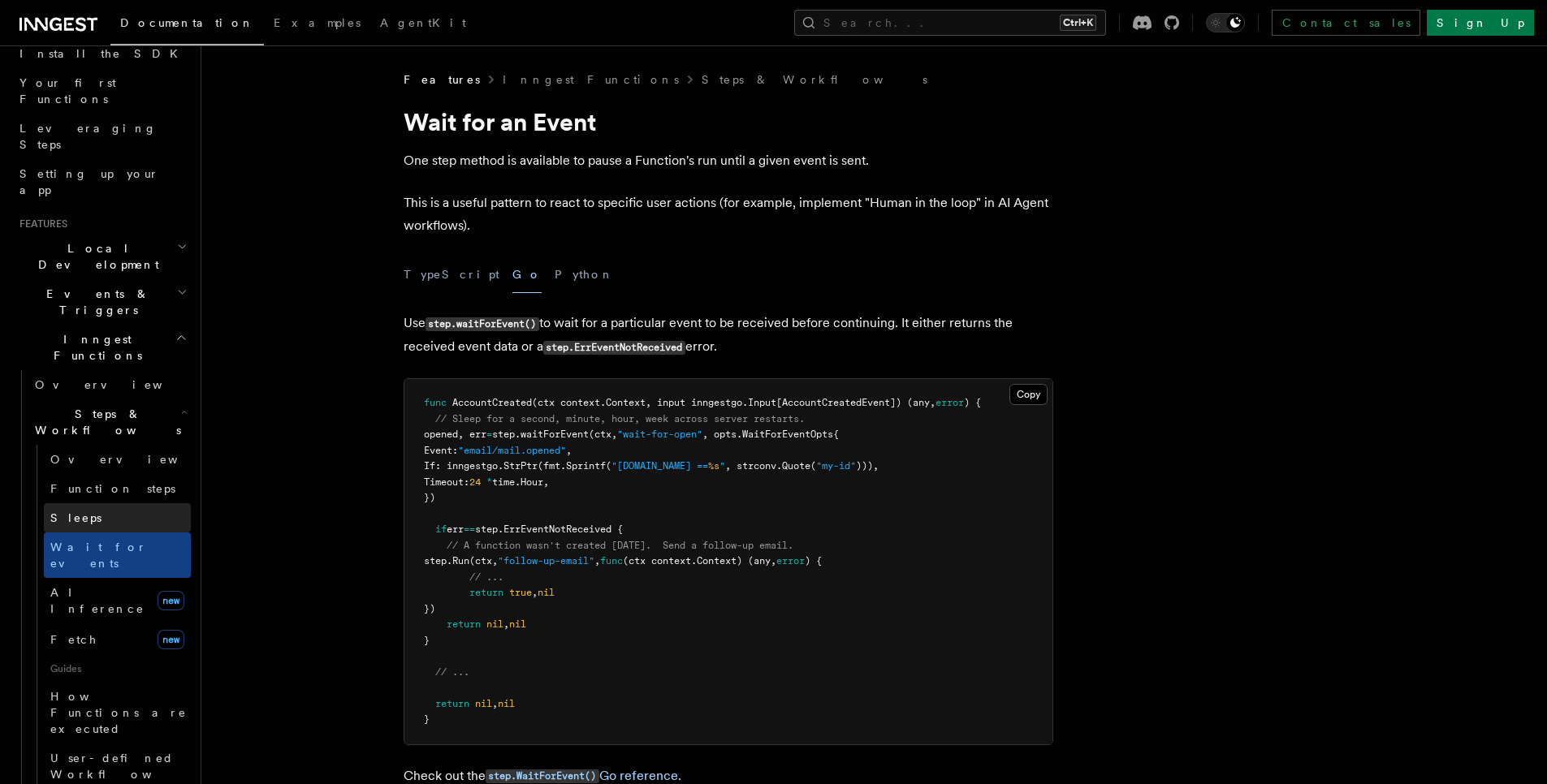
click at [69, 511] on span "Sleeps" at bounding box center [76, 518] width 51 height 13
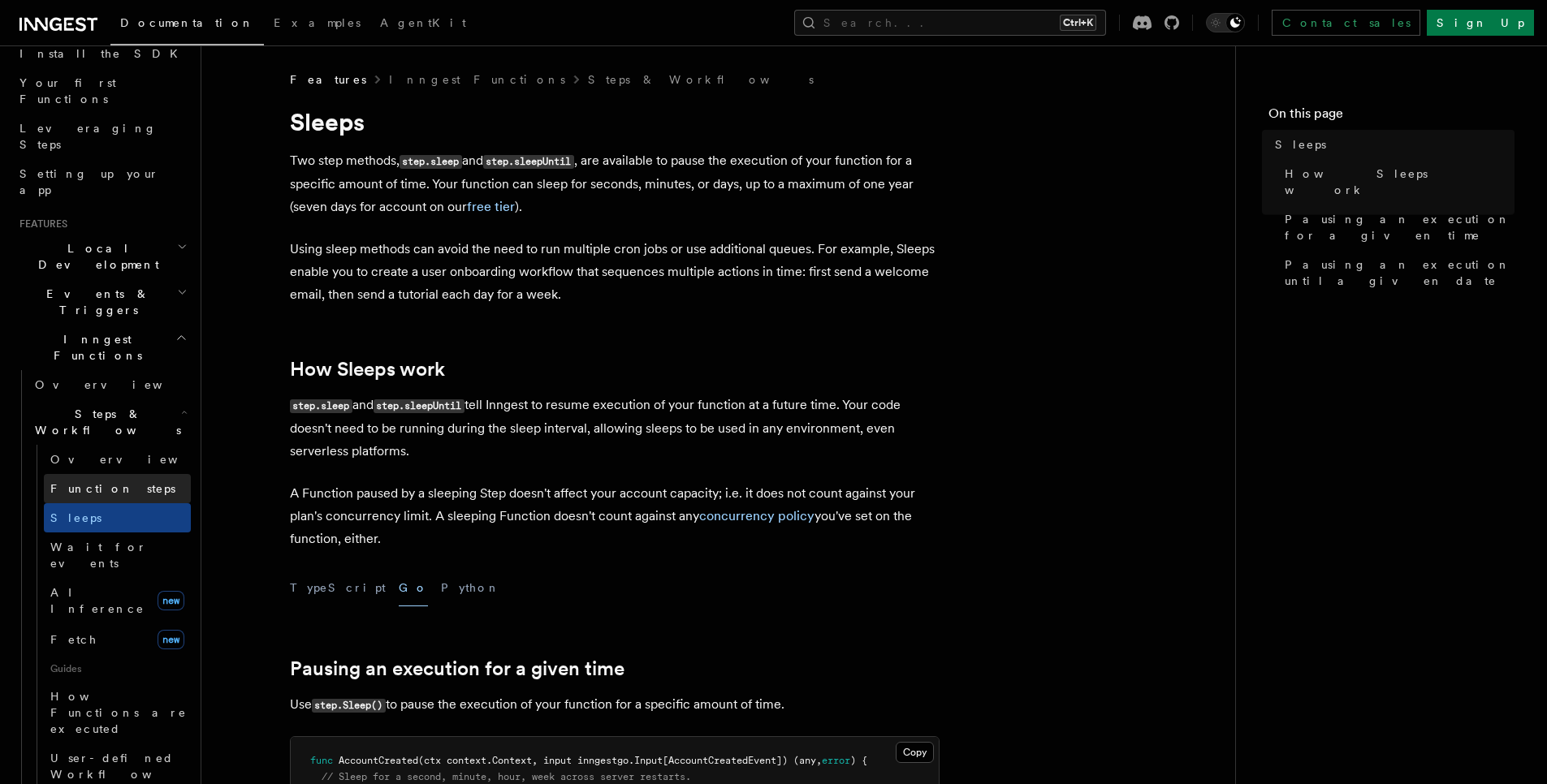
click at [68, 482] on span "Function steps" at bounding box center [113, 489] width 125 height 13
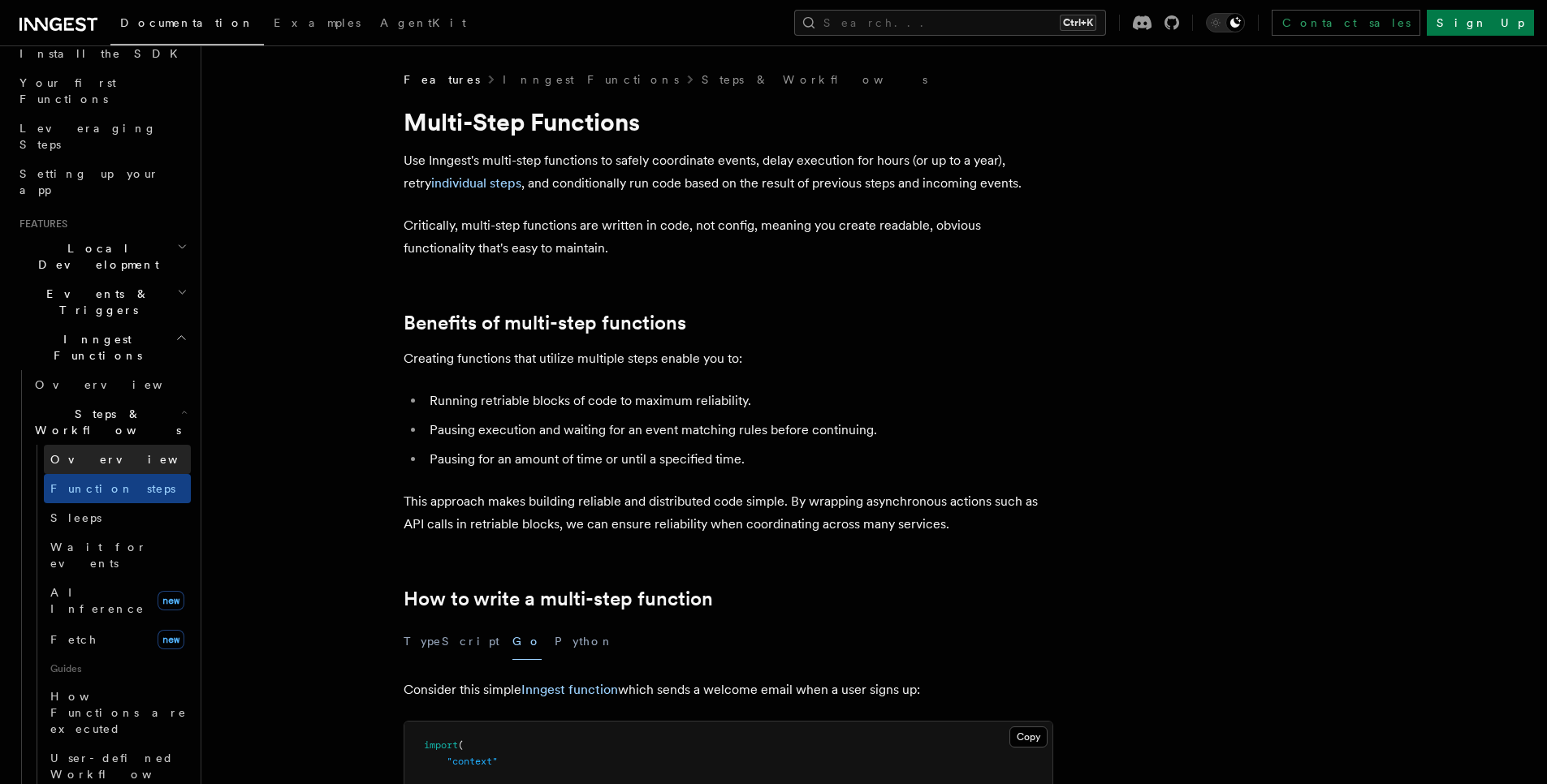
click at [64, 453] on span "Overview" at bounding box center [134, 459] width 168 height 13
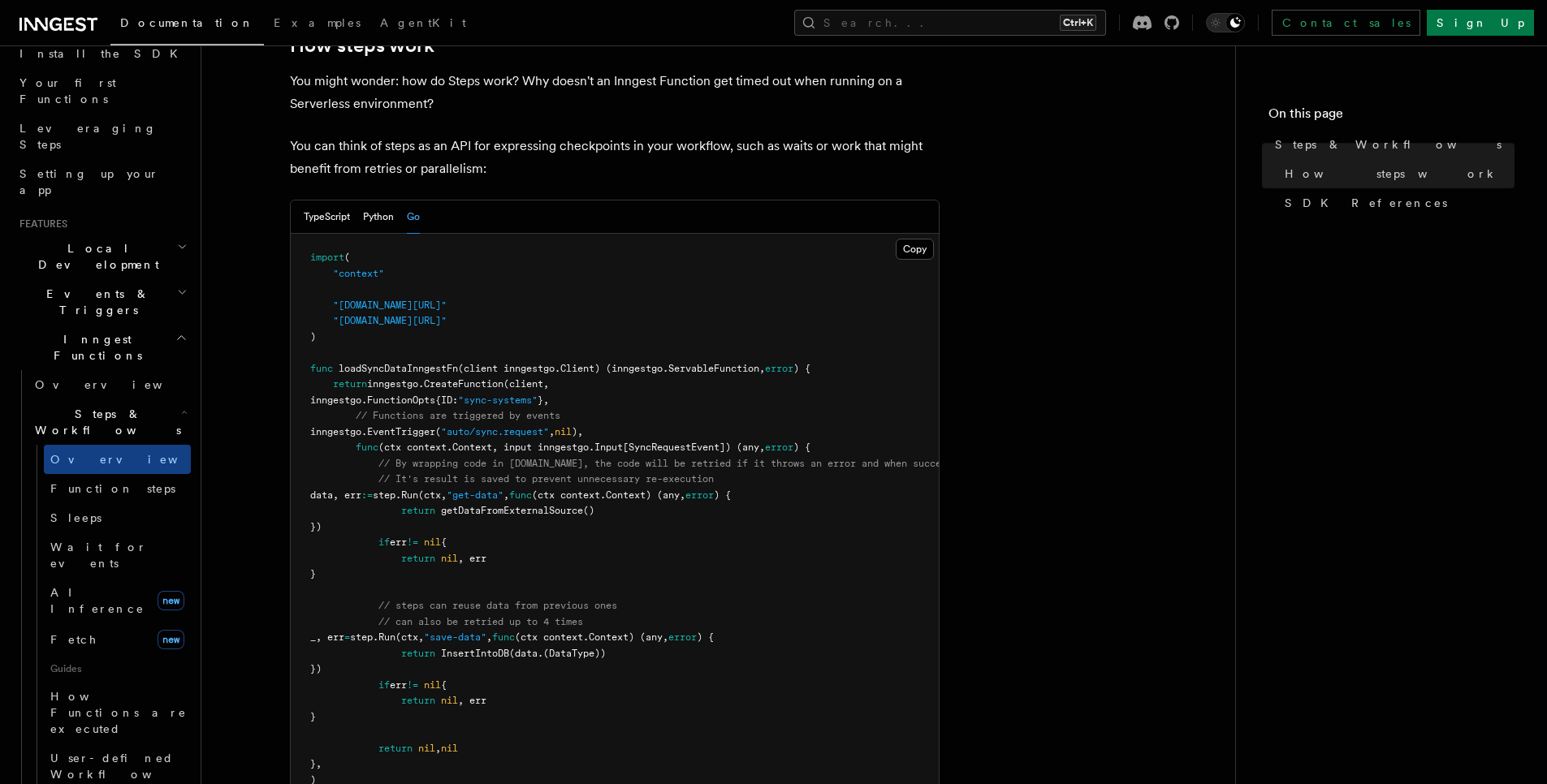
scroll to position [682, 0]
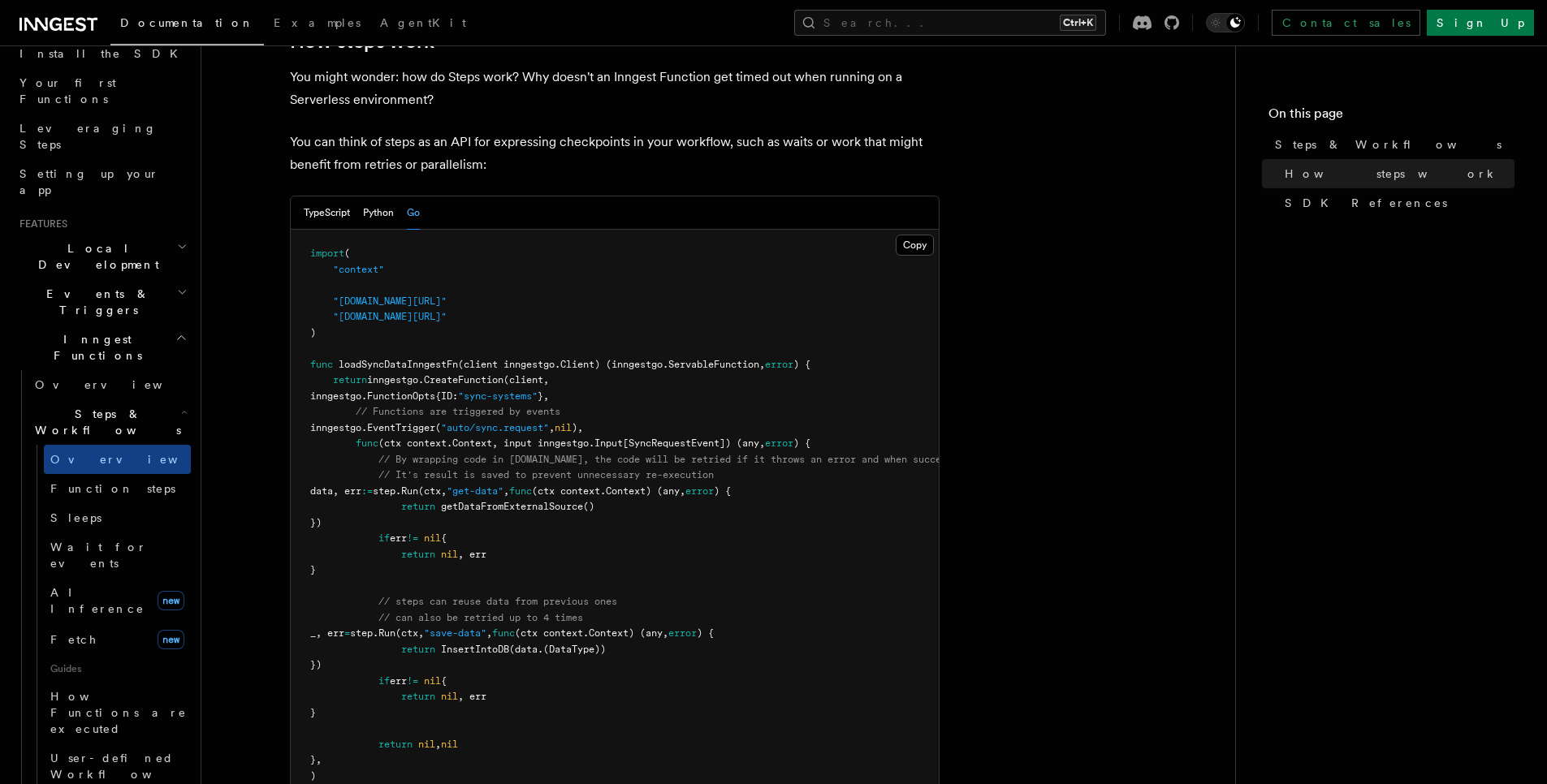
click at [261, 356] on article "Features Inngest Functions Steps & Workflows Steps are fundamental building blo…" at bounding box center [718, 764] width 982 height 2749
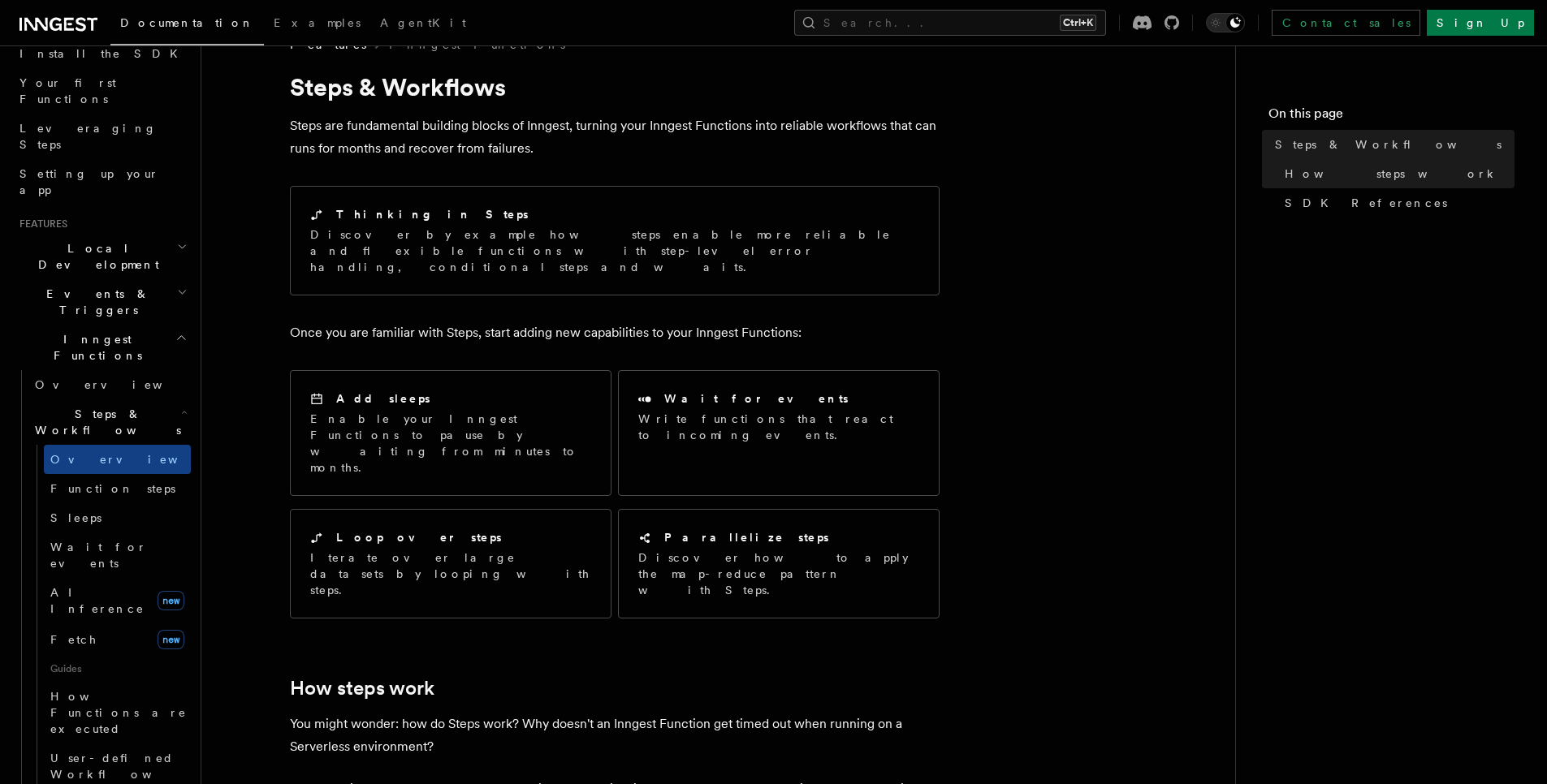
scroll to position [0, 0]
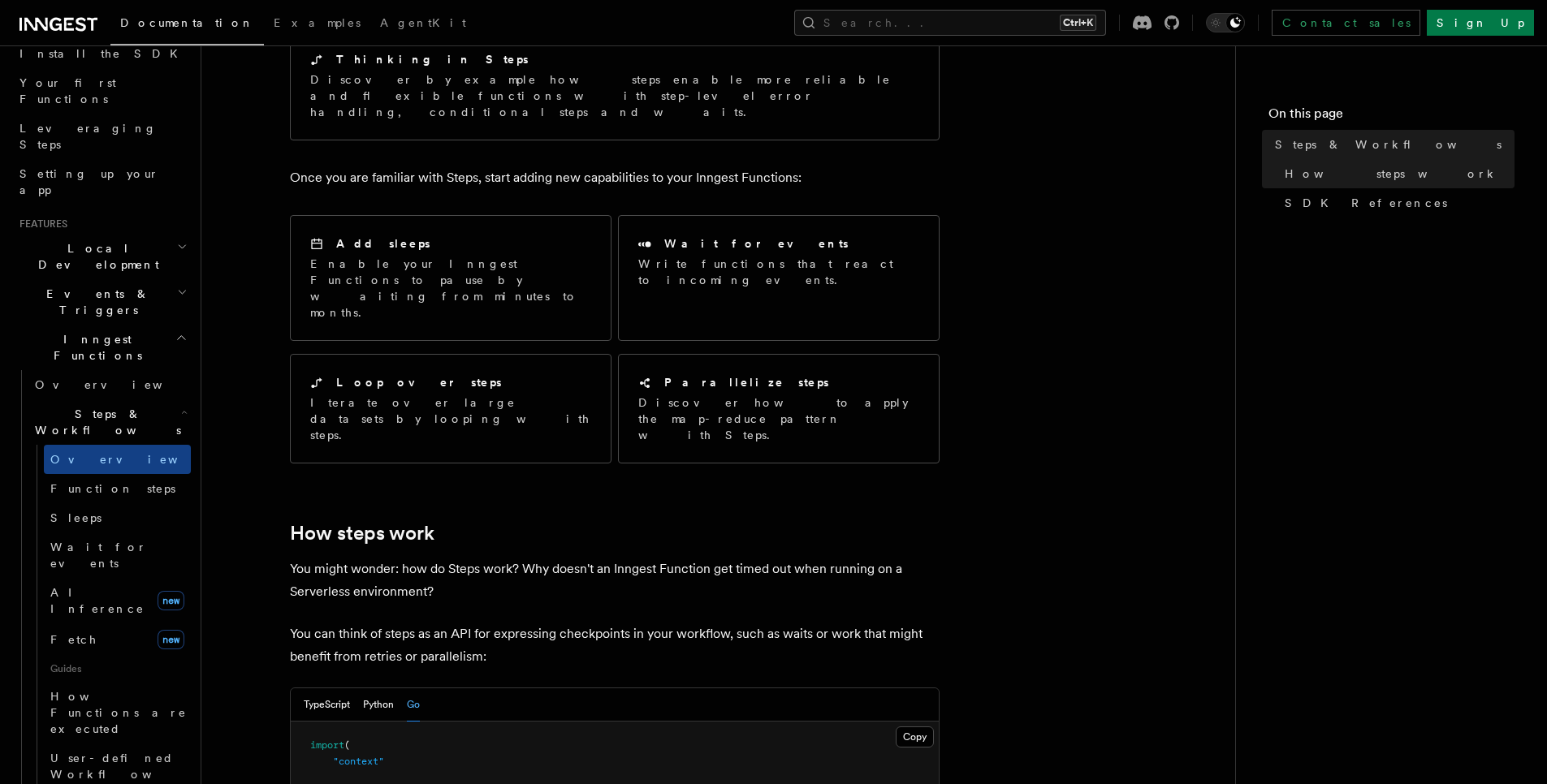
scroll to position [195, 0]
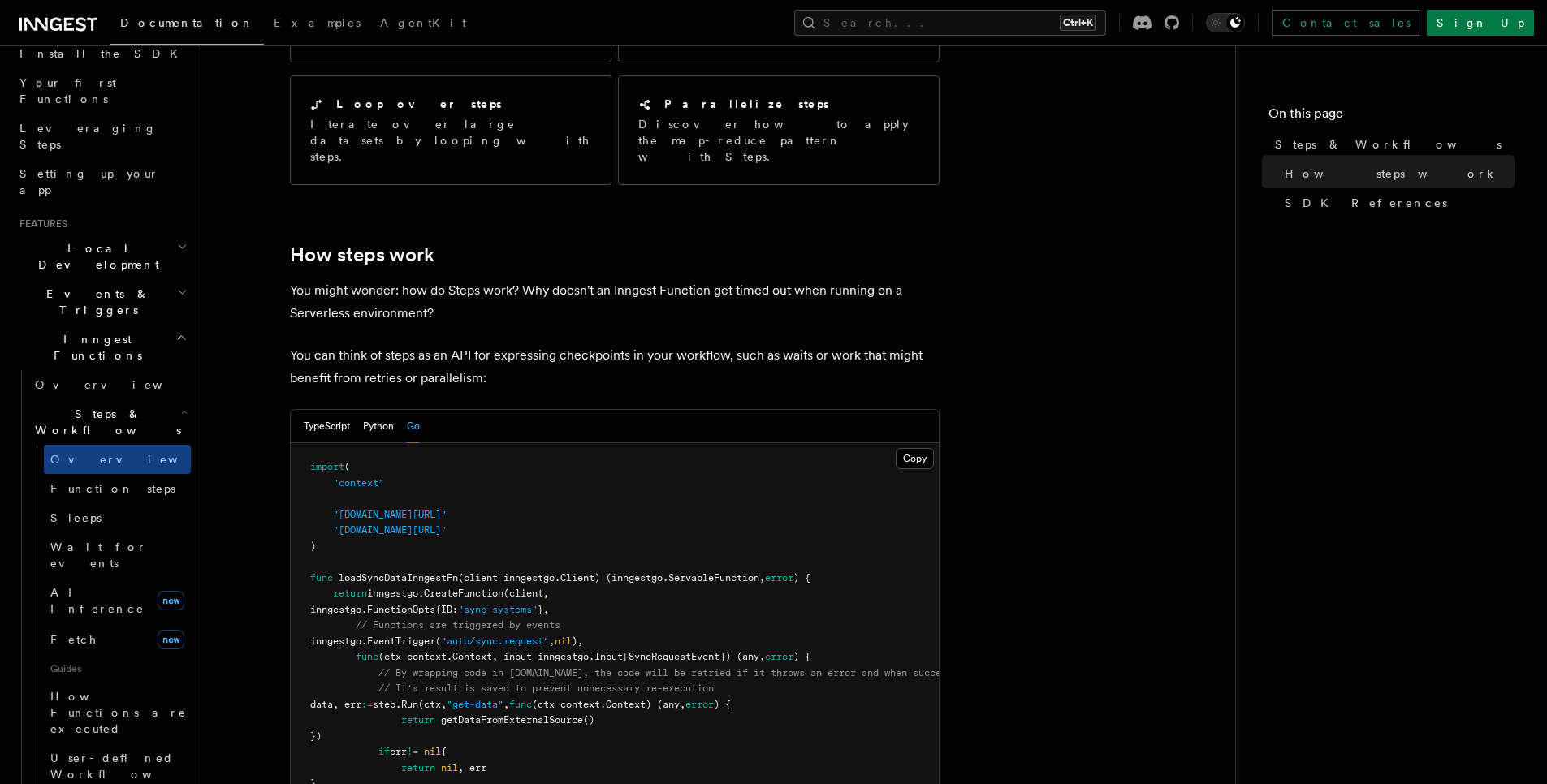
scroll to position [97, 0]
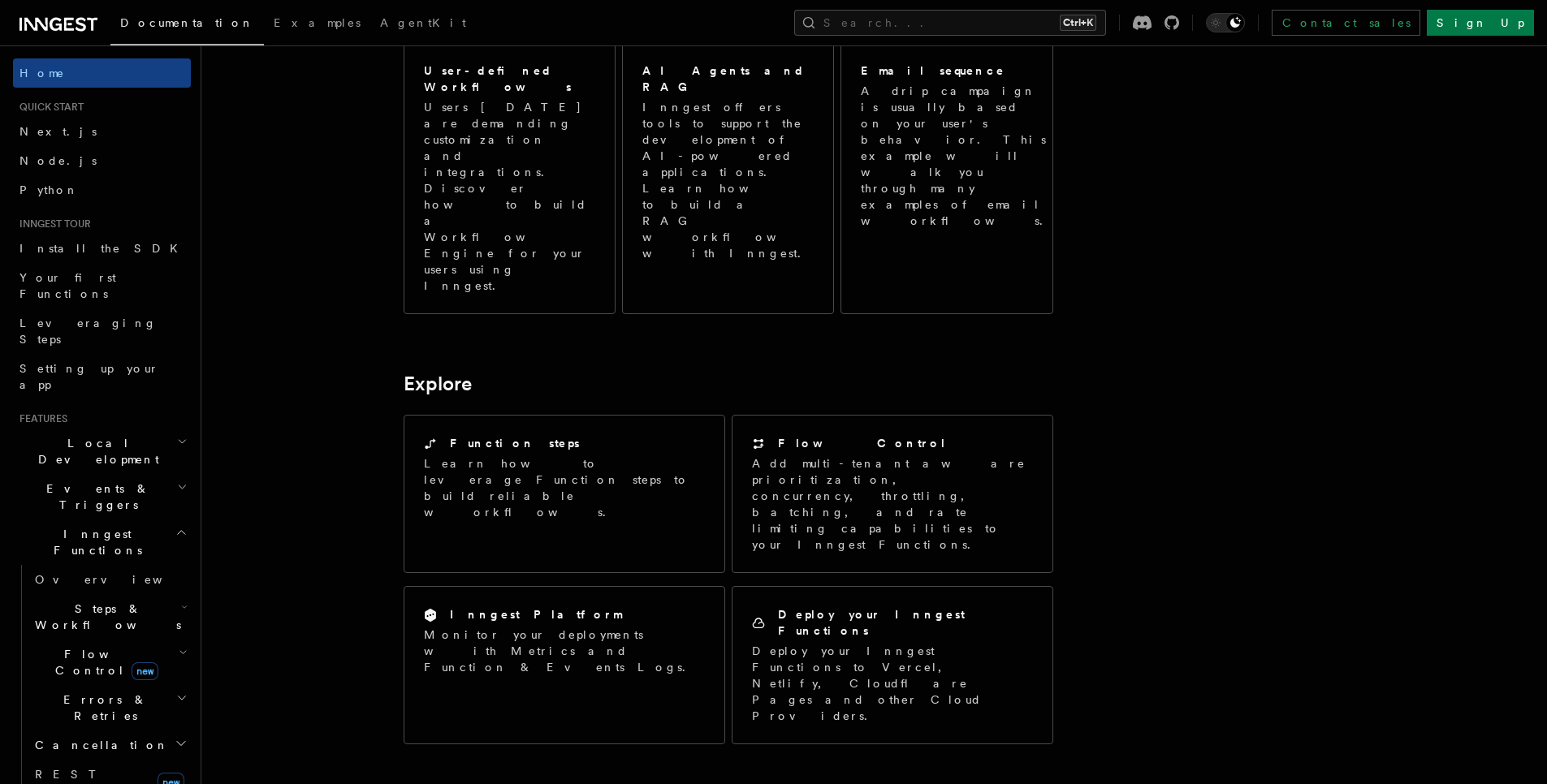
click at [294, 281] on article "Inngest Documentation Inngest is an event-driven durable execution platform tha…" at bounding box center [831, 291] width 1209 height 2422
click at [370, 523] on article "Inngest Documentation Inngest is an event-driven durable execution platform tha…" at bounding box center [831, 291] width 1209 height 2422
click at [265, 435] on article "Inngest Documentation Inngest is an event-driven durable execution platform tha…" at bounding box center [831, 291] width 1209 height 2422
click at [673, 376] on article "Inngest Documentation Inngest is an event-driven durable execution platform tha…" at bounding box center [831, 291] width 1209 height 2422
click at [274, 185] on article "Inngest Documentation Inngest is an event-driven durable execution platform tha…" at bounding box center [831, 291] width 1209 height 2422
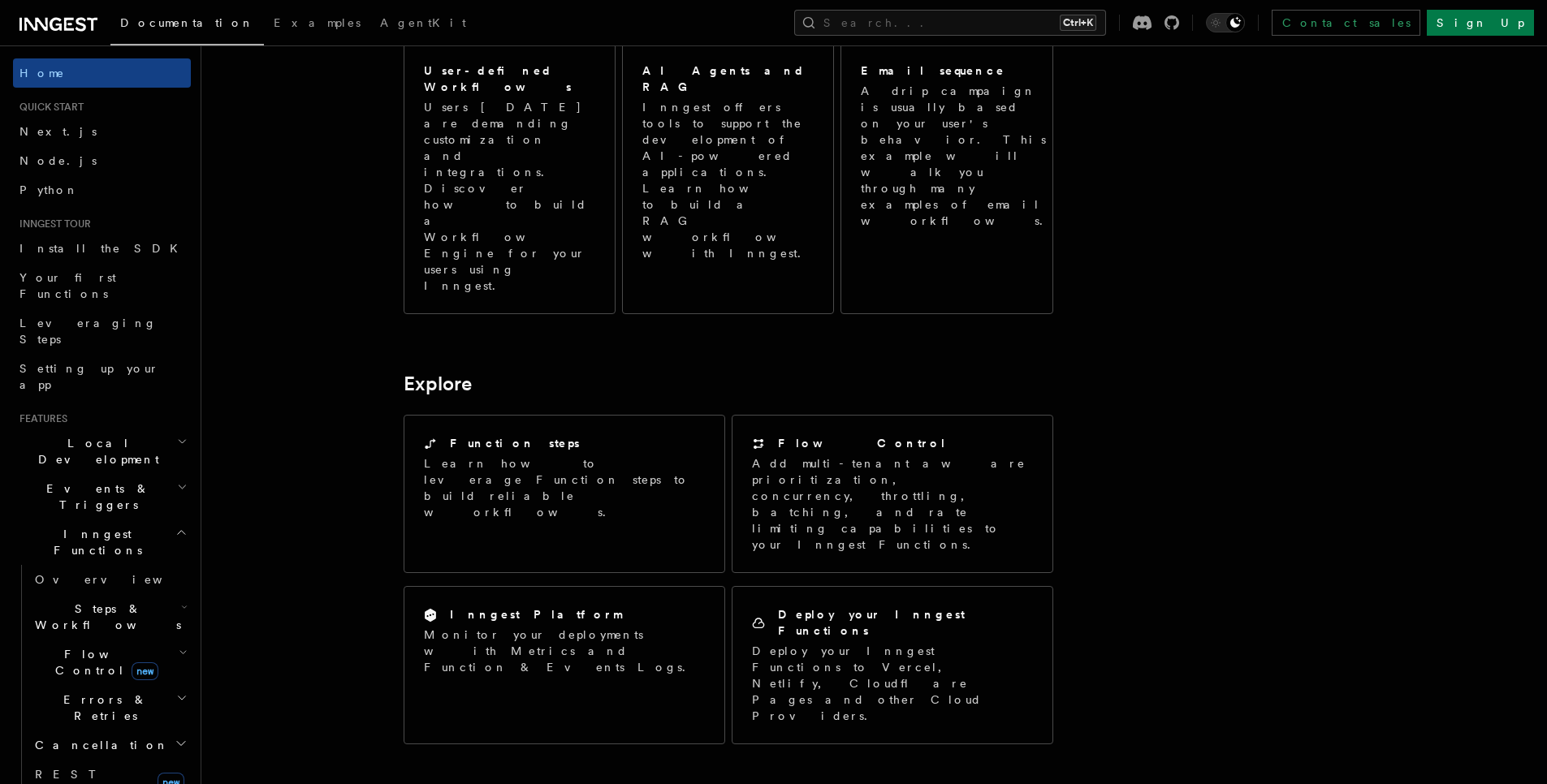
click at [351, 357] on article "Inngest Documentation Inngest is an event-driven durable execution platform tha…" at bounding box center [831, 291] width 1209 height 2422
click at [344, 341] on article "Inngest Documentation Inngest is an event-driven durable execution platform tha…" at bounding box center [831, 291] width 1209 height 2422
click at [350, 454] on article "Inngest Documentation Inngest is an event-driven durable execution platform tha…" at bounding box center [831, 291] width 1209 height 2422
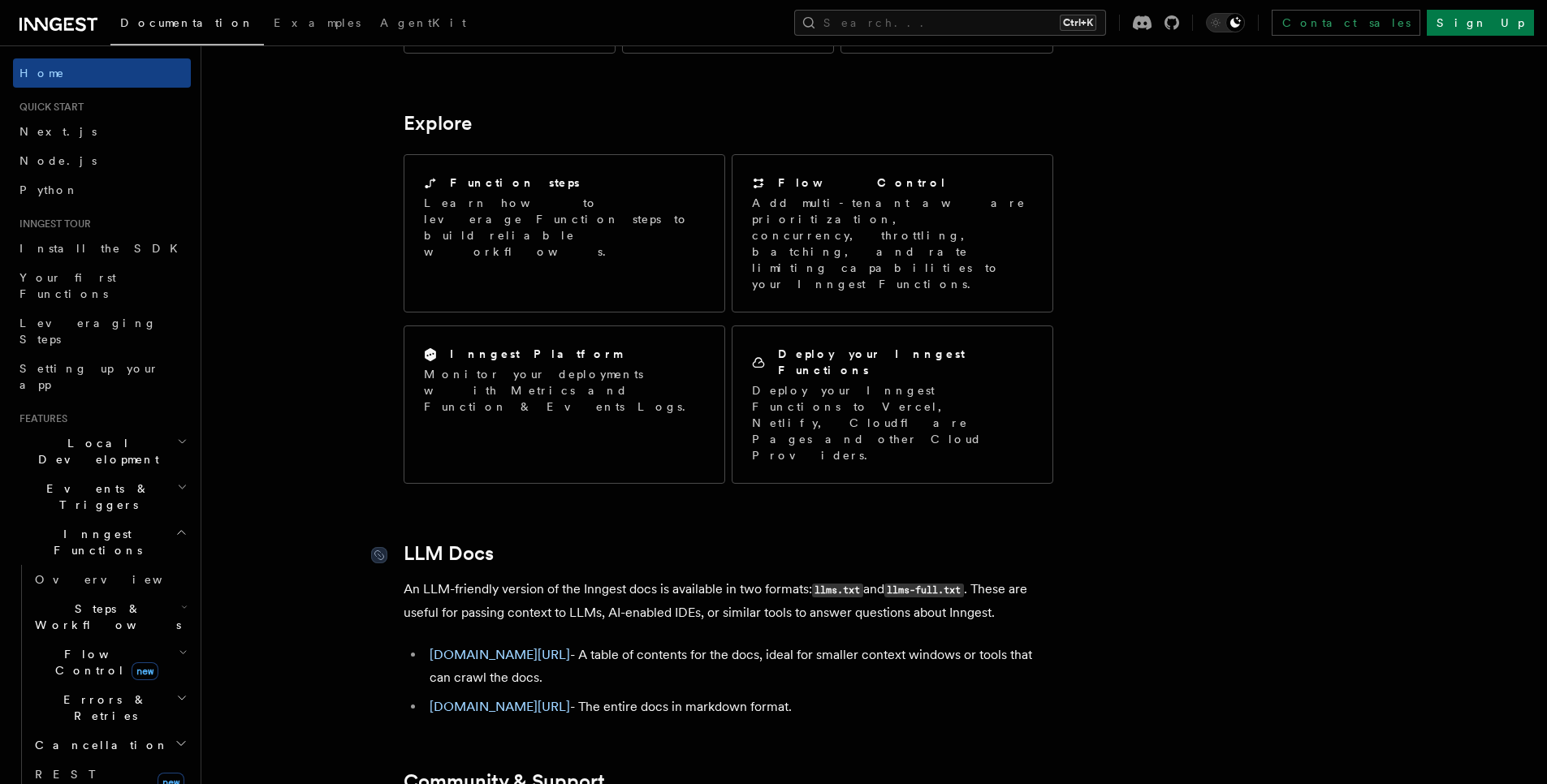
scroll to position [1287, 0]
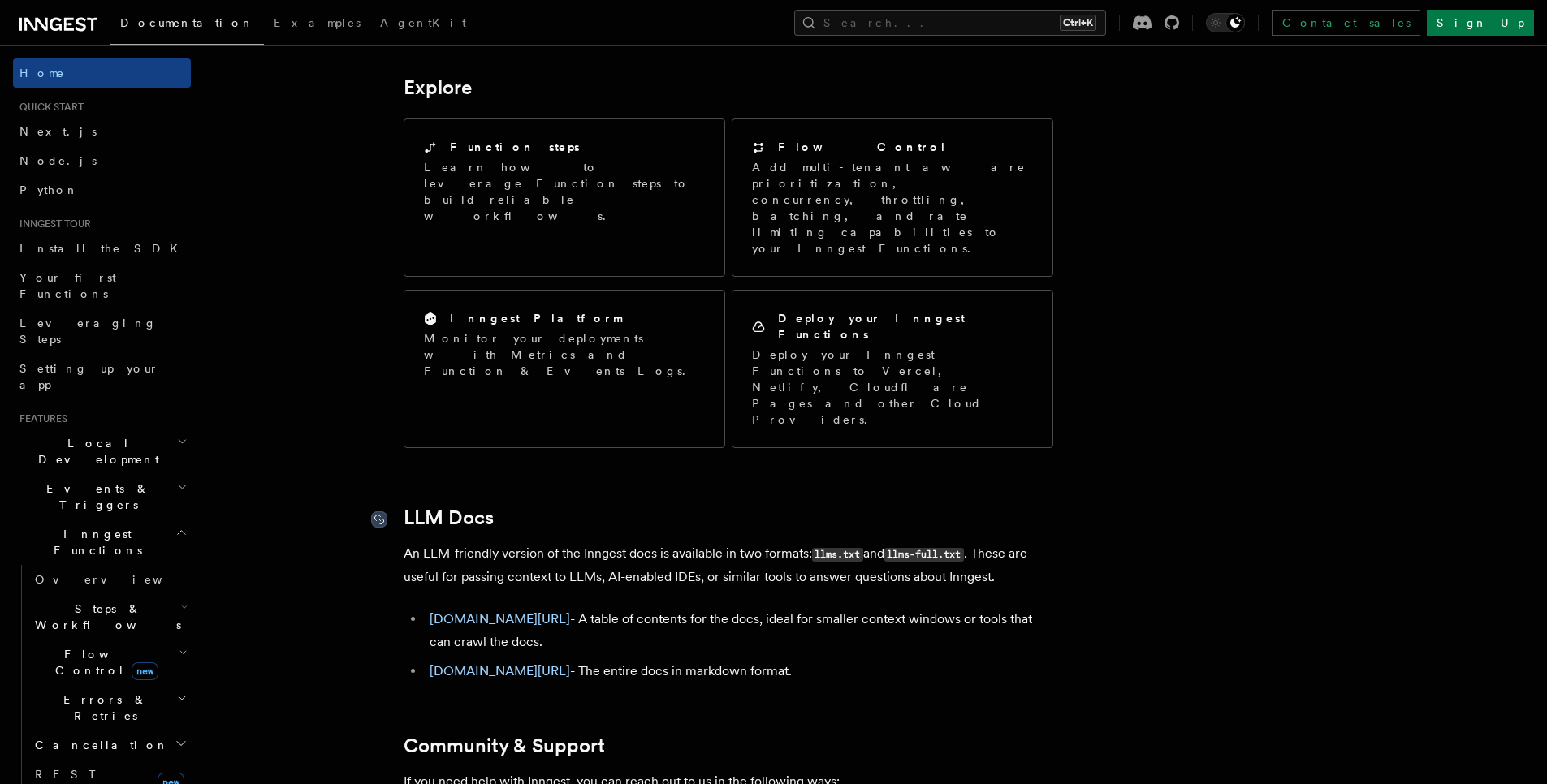
click at [377, 511] on icon at bounding box center [379, 520] width 16 height 16
drag, startPoint x: 319, startPoint y: 305, endPoint x: 326, endPoint y: 191, distance: 114.2
click at [381, 511] on icon at bounding box center [379, 520] width 16 height 16
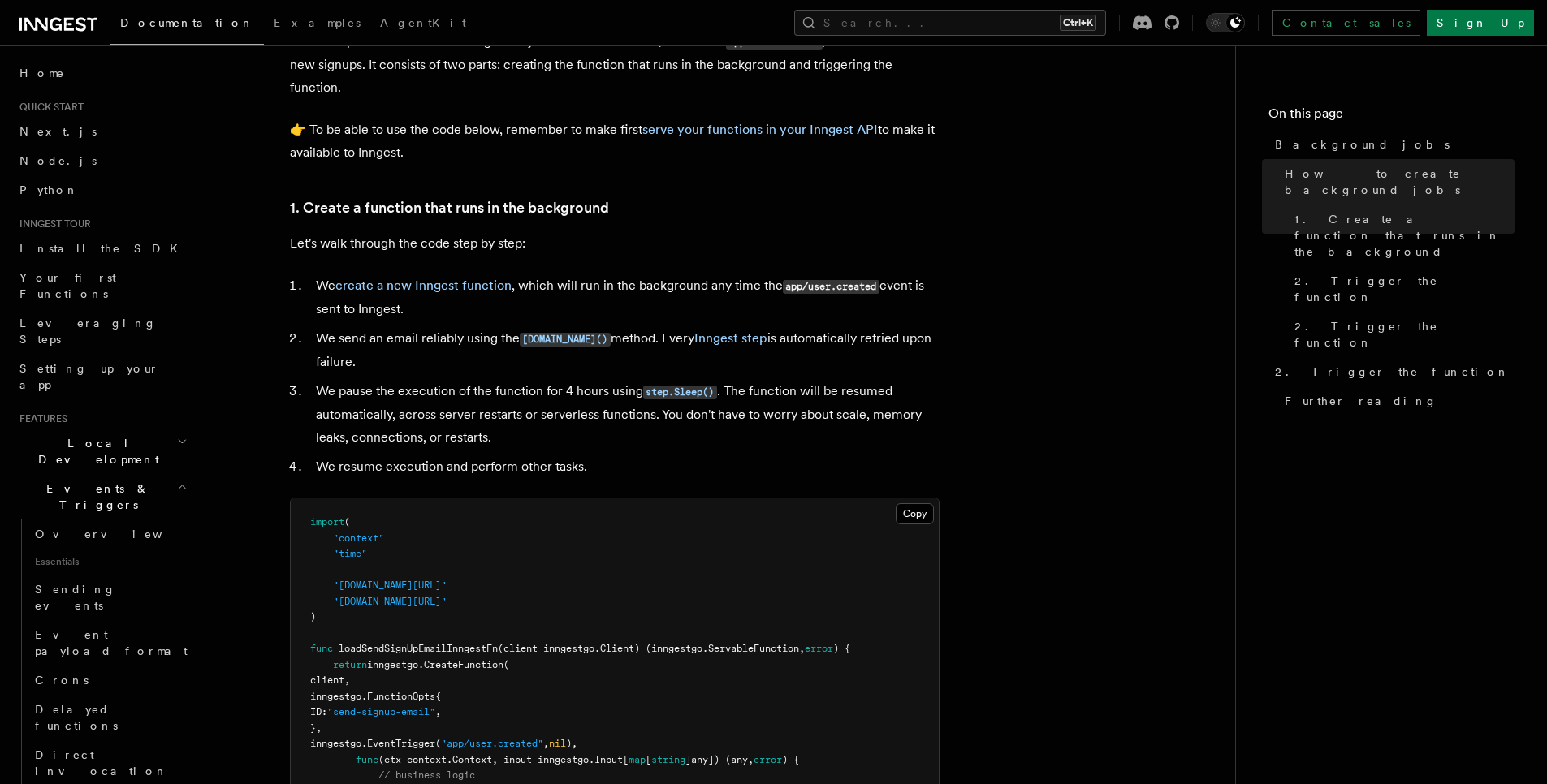
scroll to position [292, 0]
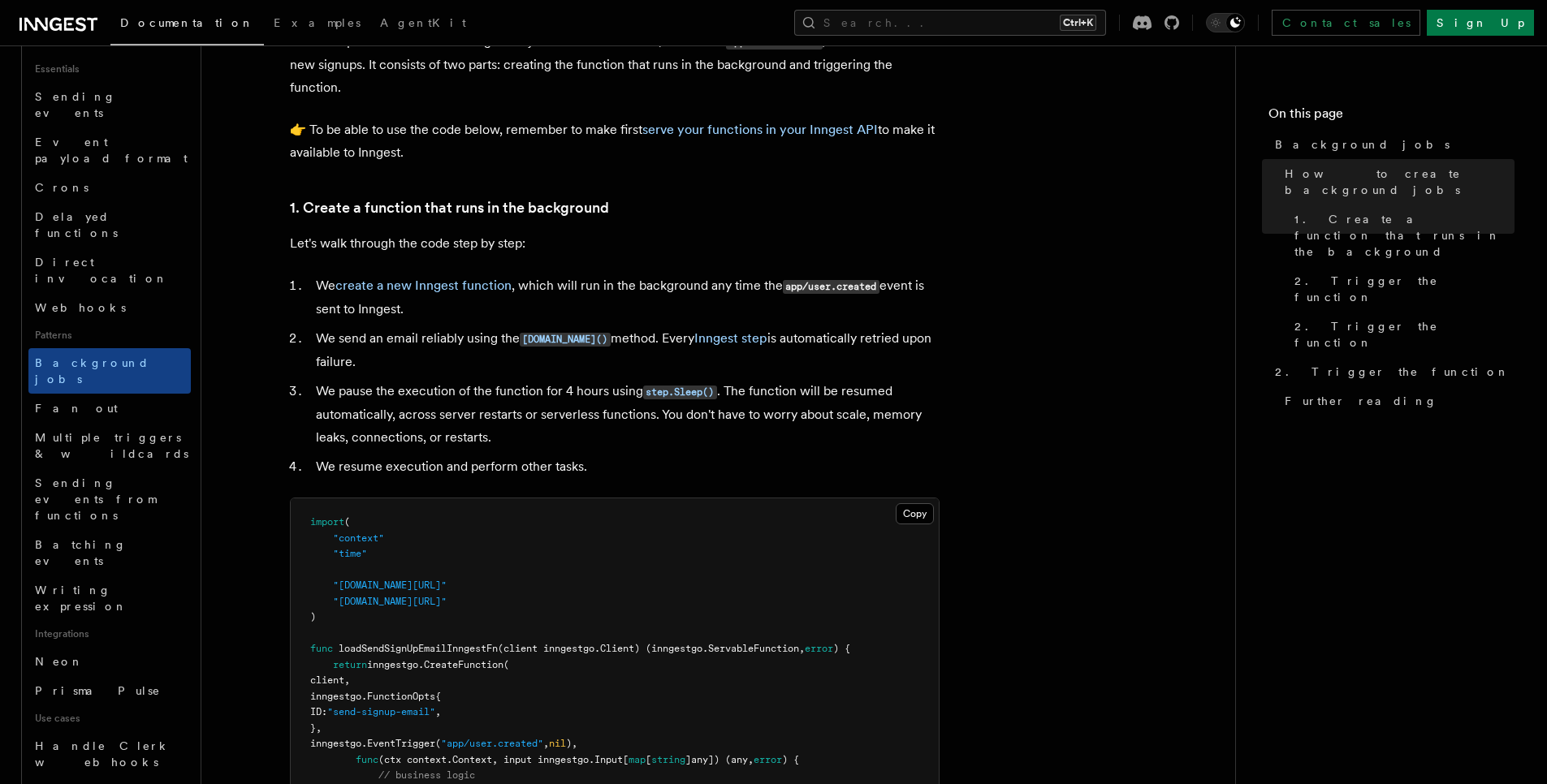
scroll to position [487, 0]
click at [593, 159] on p "👉 To be able to use the code below, remember to make first serve your functions…" at bounding box center [615, 142] width 650 height 46
